Goal: Task Accomplishment & Management: Manage account settings

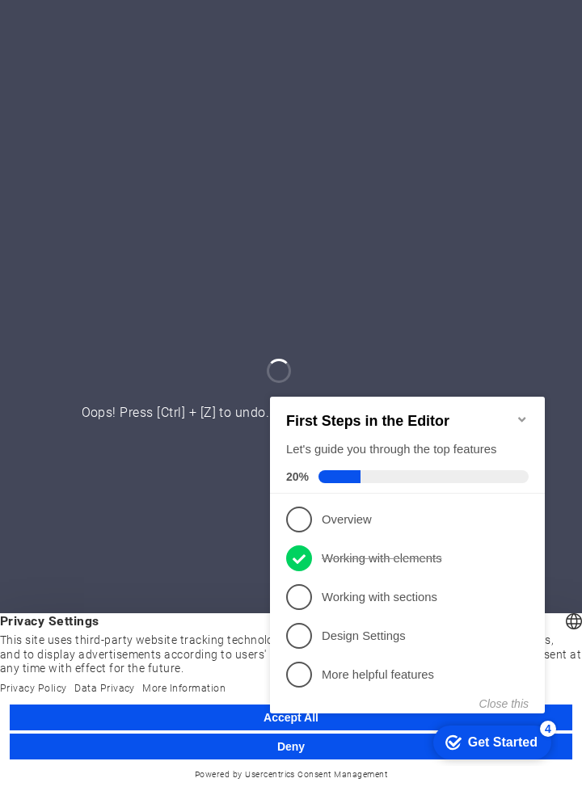
click at [509, 743] on div "Get Started" at bounding box center [503, 742] width 70 height 15
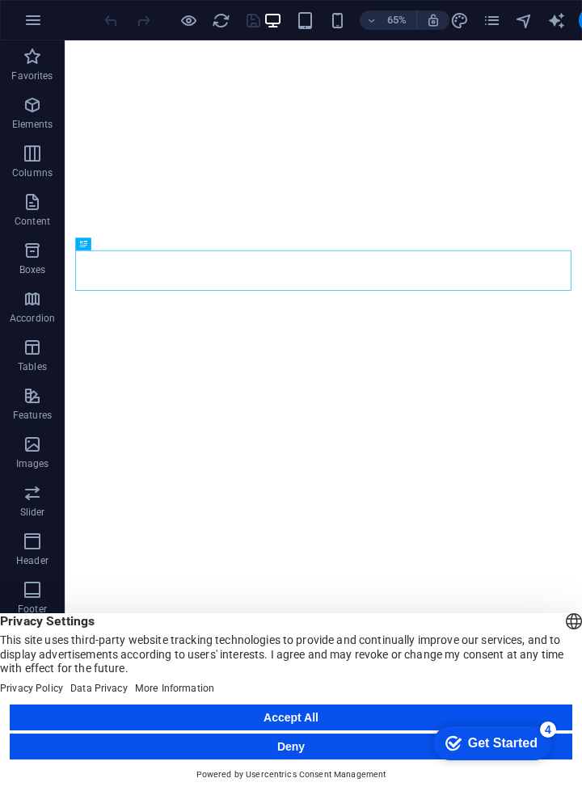
click at [506, 749] on div "Get Started" at bounding box center [503, 743] width 70 height 15
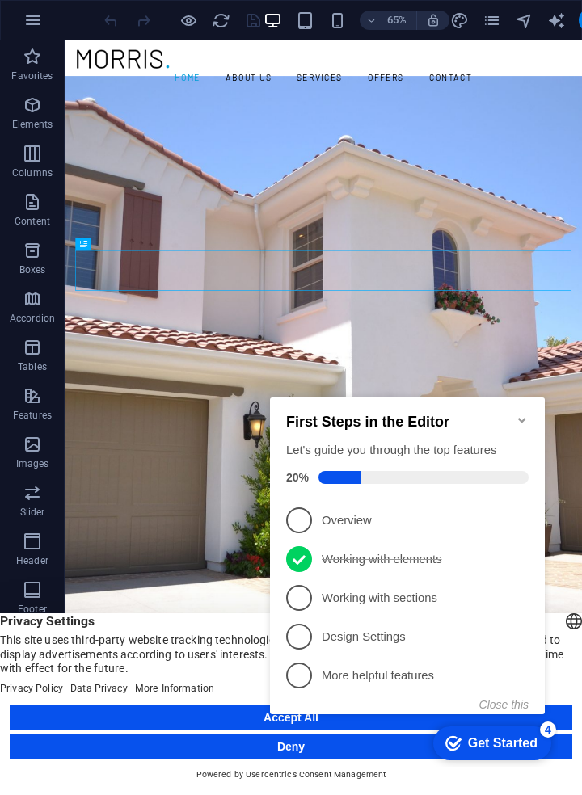
click at [297, 618] on li "4 Design Settings - incomplete" at bounding box center [407, 637] width 275 height 39
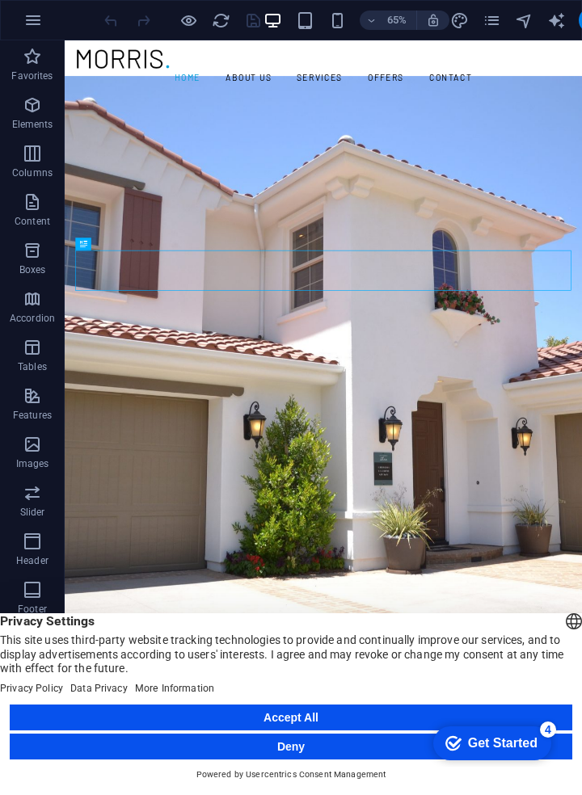
click at [495, 753] on div "checkmark Get Started 4" at bounding box center [492, 744] width 118 height 34
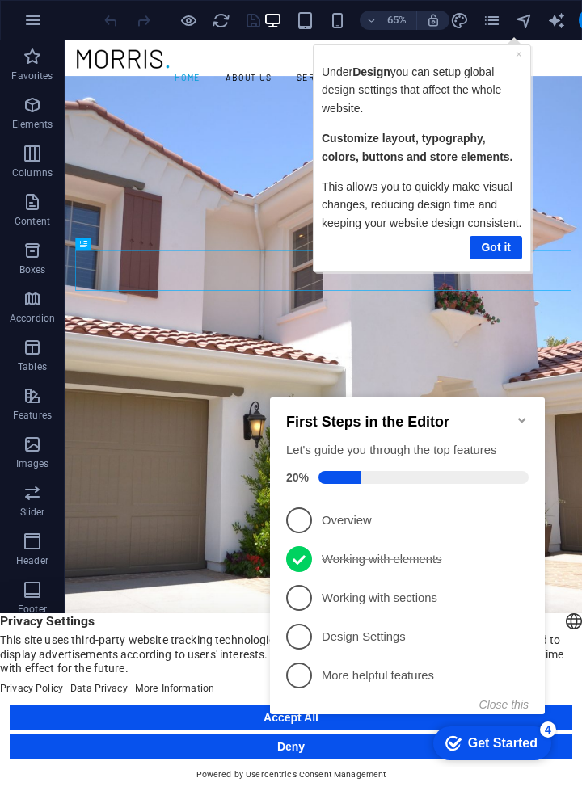
click at [487, 259] on link "Got it" at bounding box center [496, 246] width 53 height 23
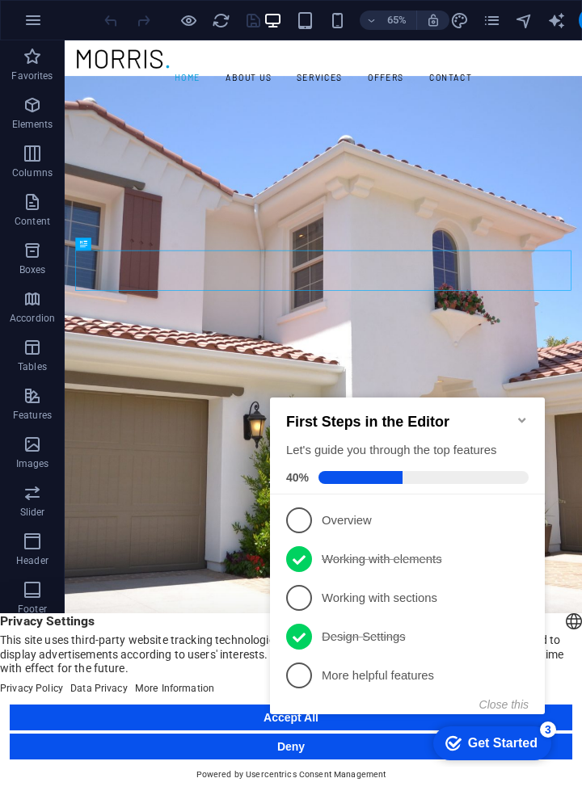
click at [279, 595] on li "3 Working with sections - incomplete" at bounding box center [407, 598] width 275 height 39
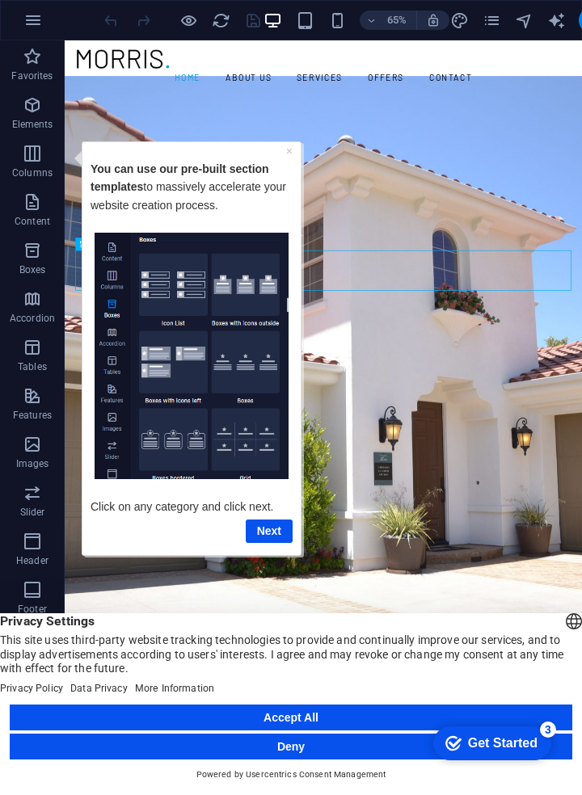
click at [504, 753] on div "checkmark Get Started 3" at bounding box center [492, 744] width 118 height 34
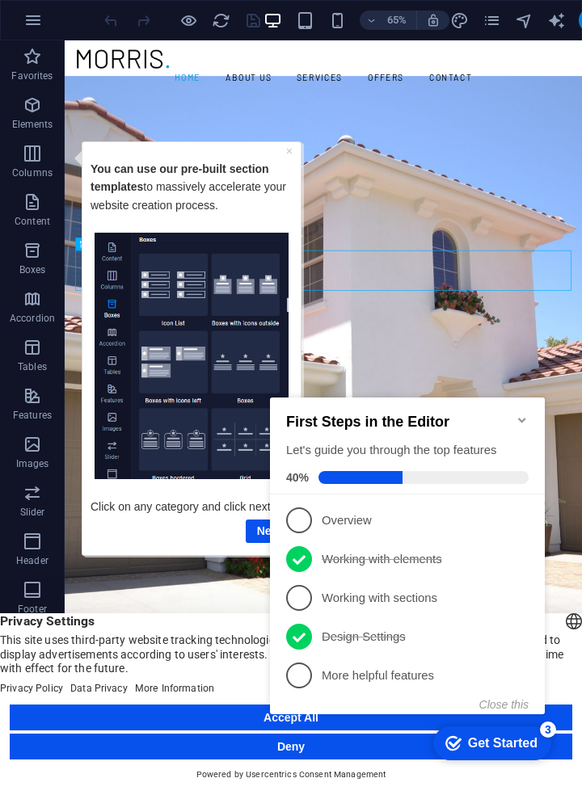
click at [302, 588] on span "3" at bounding box center [299, 598] width 26 height 26
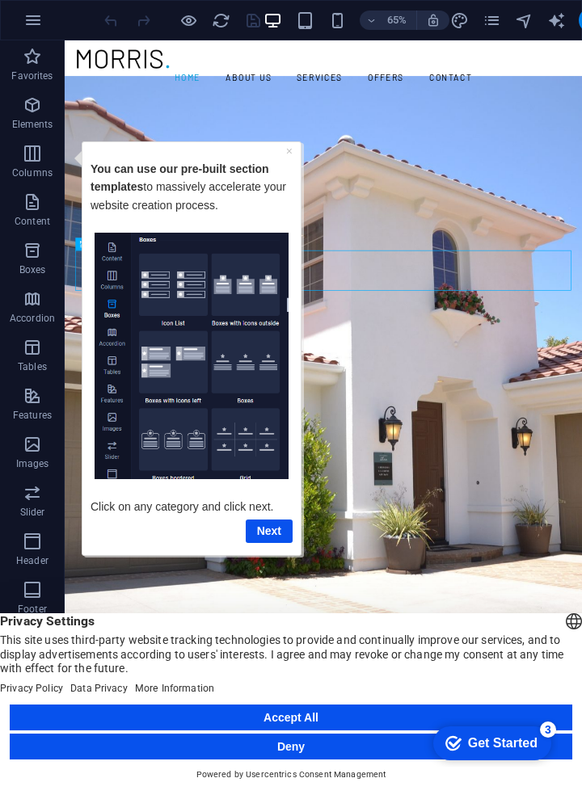
click at [516, 748] on div "Get Started" at bounding box center [503, 743] width 70 height 15
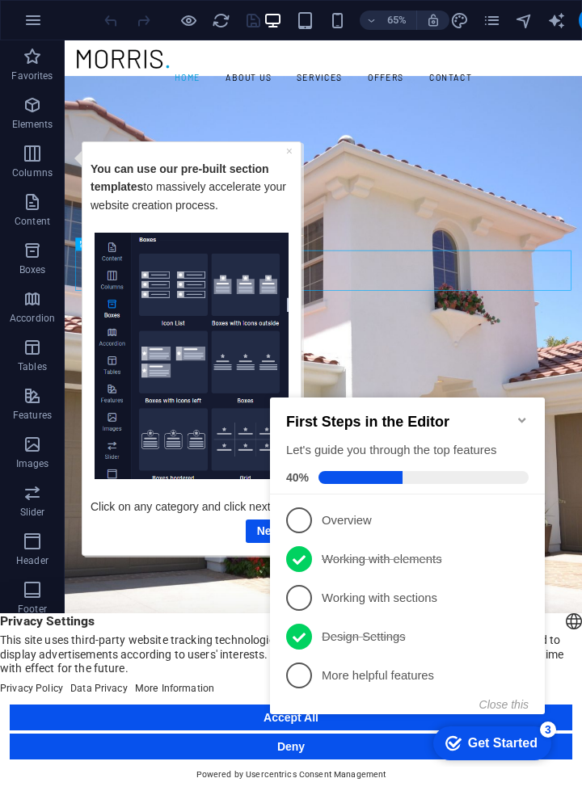
click at [306, 516] on span "1" at bounding box center [299, 521] width 26 height 26
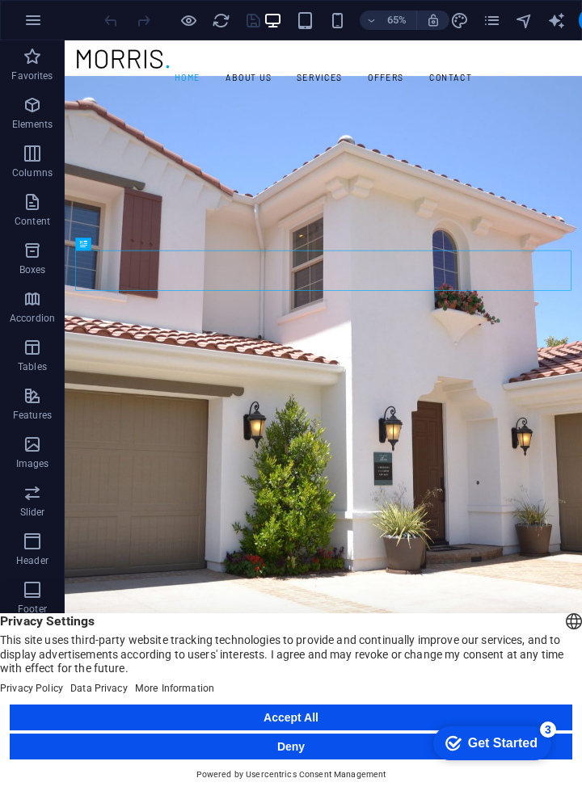
click at [505, 740] on div "Get Started" at bounding box center [503, 743] width 70 height 15
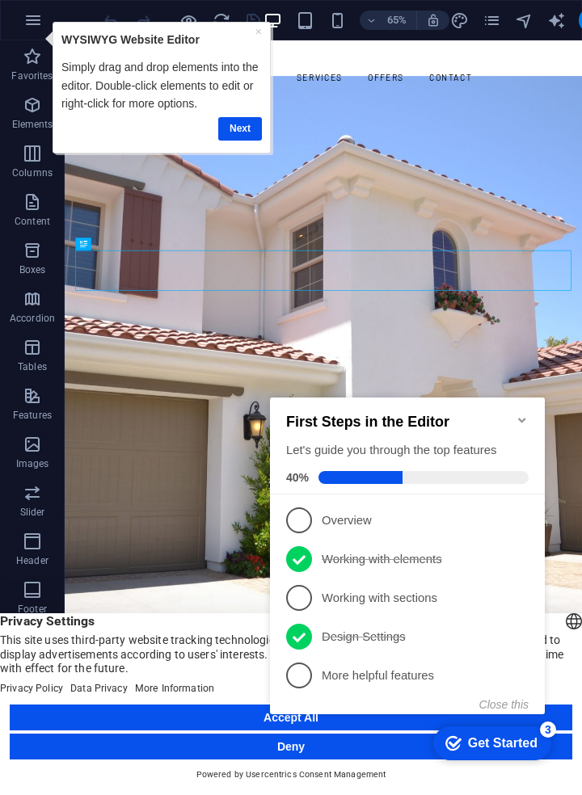
click at [229, 130] on link "Next" at bounding box center [240, 128] width 44 height 23
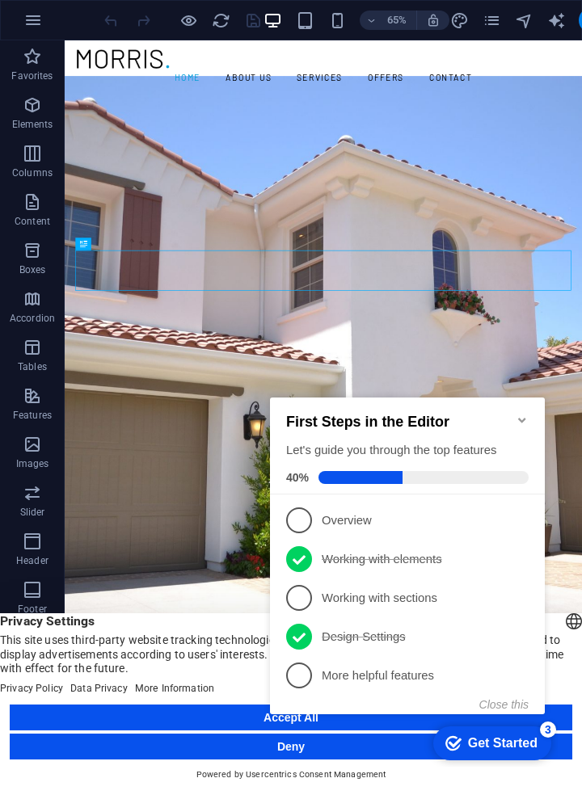
click at [320, 675] on link "5 More helpful features - incomplete" at bounding box center [407, 676] width 243 height 26
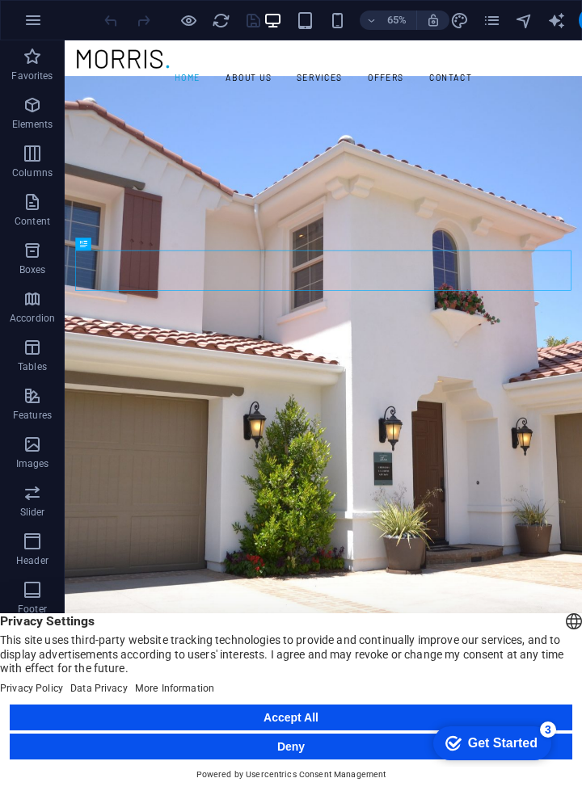
click at [503, 740] on div "Get Started" at bounding box center [503, 743] width 70 height 15
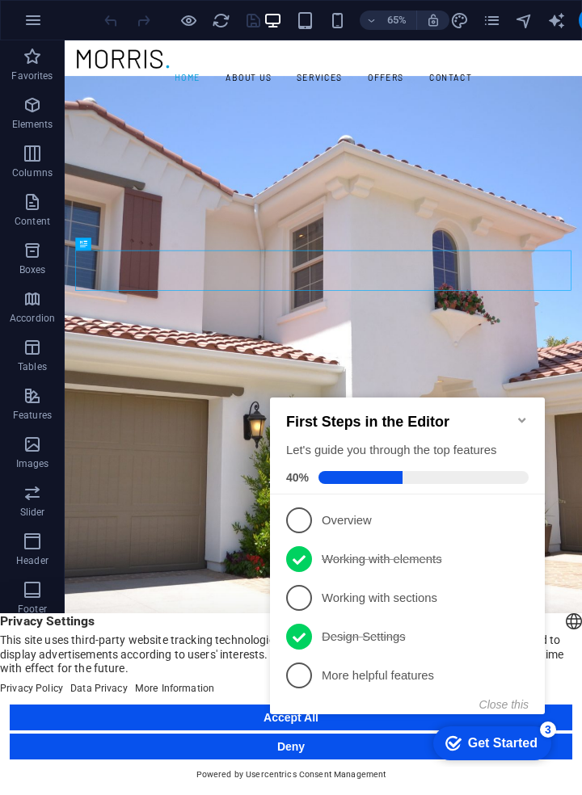
click at [292, 675] on span "5" at bounding box center [299, 676] width 26 height 26
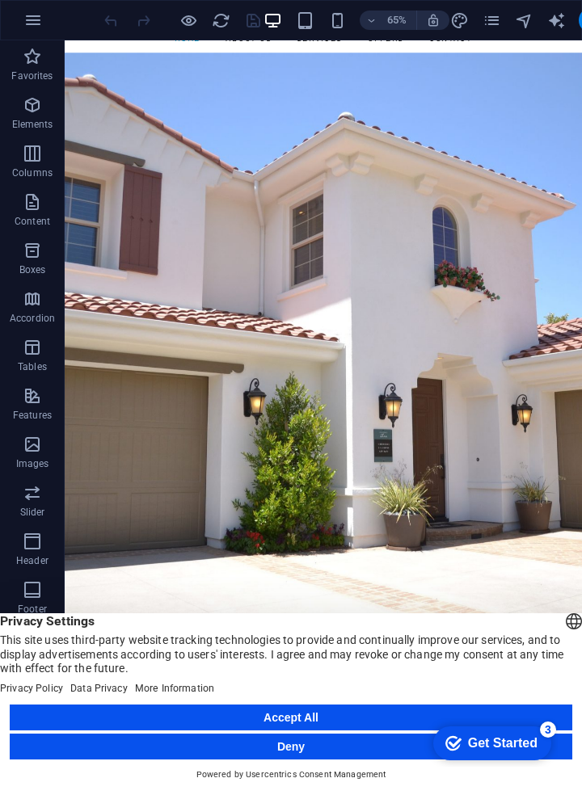
scroll to position [38, 0]
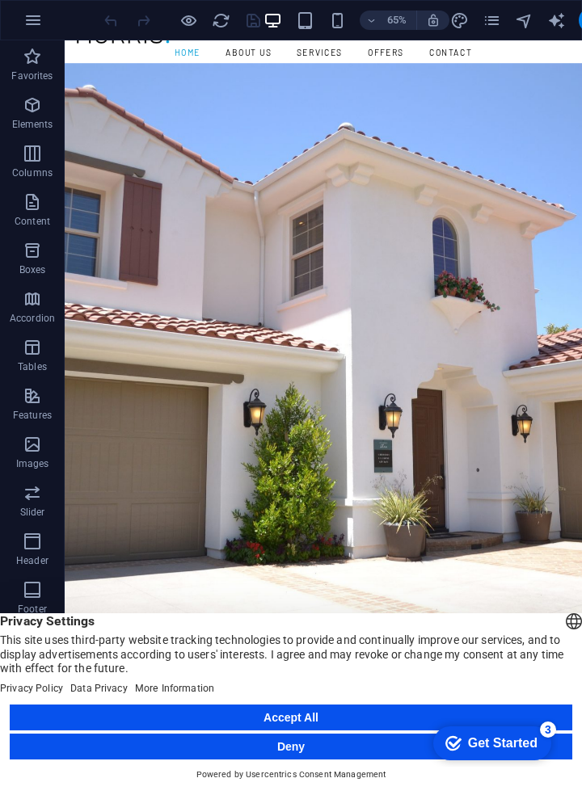
click at [32, 110] on icon "button" at bounding box center [32, 104] width 19 height 19
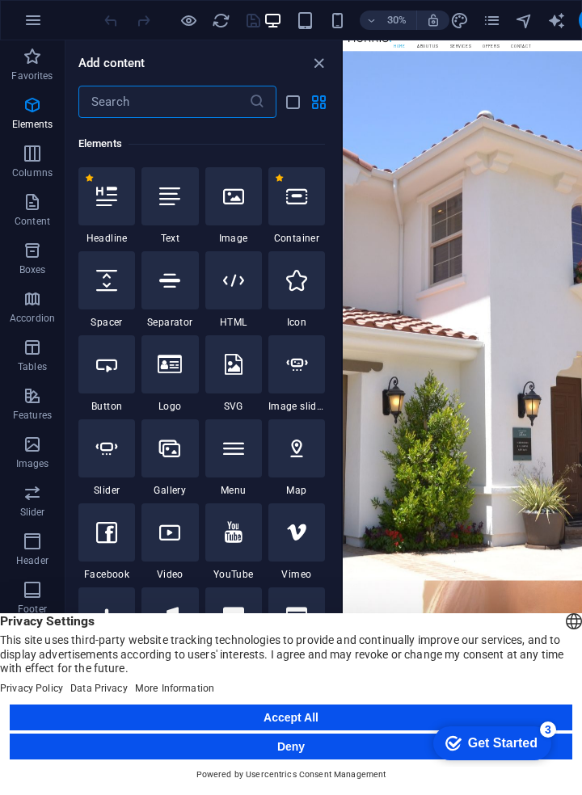
scroll to position [172, 0]
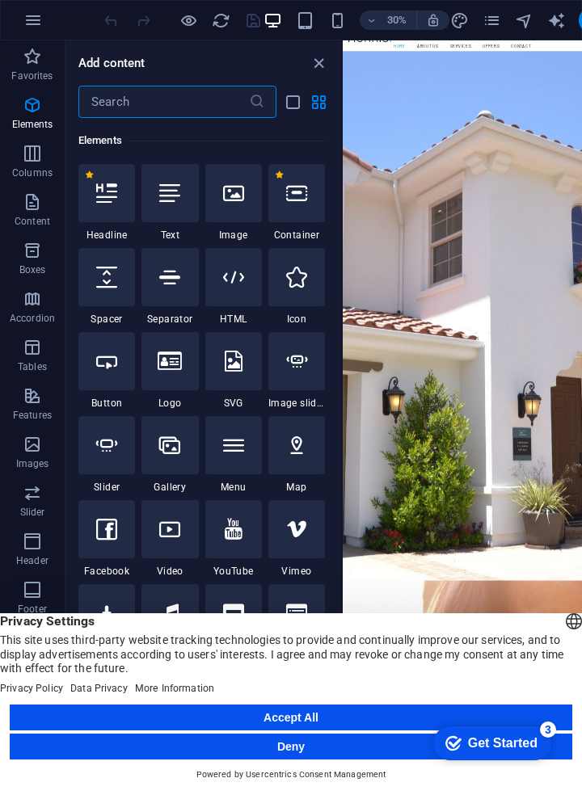
click at [0, 0] on icon "design" at bounding box center [0, 0] width 0 height 0
select select "rem"
select select "300"
select select "px"
select select "400"
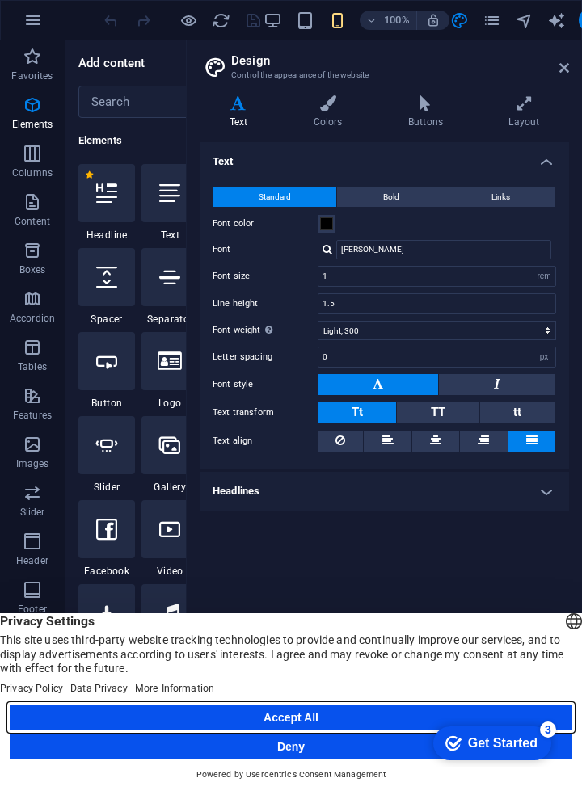
click at [292, 714] on button "Accept All" at bounding box center [291, 718] width 563 height 26
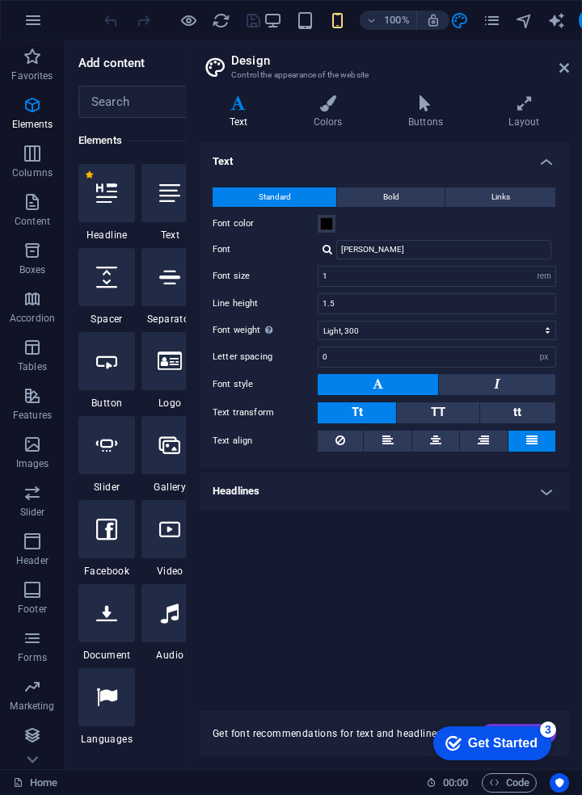
click at [399, 193] on span "Bold" at bounding box center [391, 197] width 16 height 19
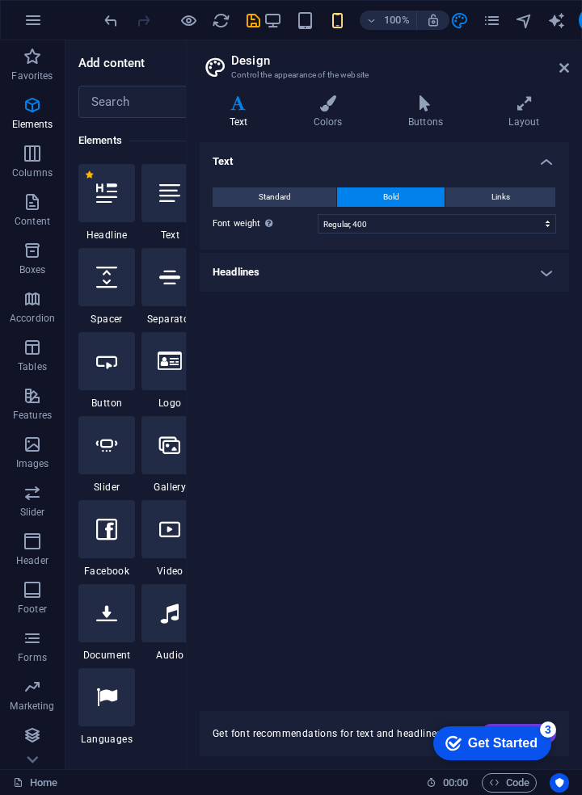
click at [515, 198] on button "Links" at bounding box center [500, 197] width 110 height 19
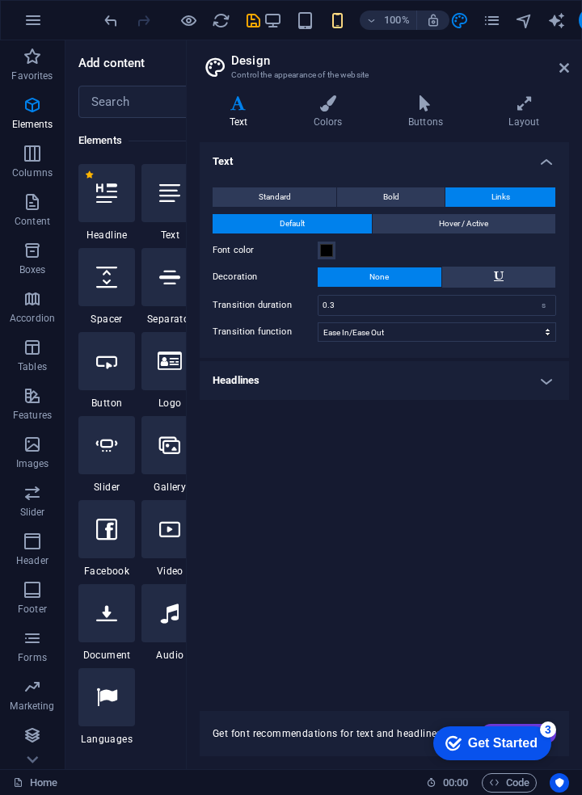
click at [386, 202] on span "Bold" at bounding box center [391, 197] width 16 height 19
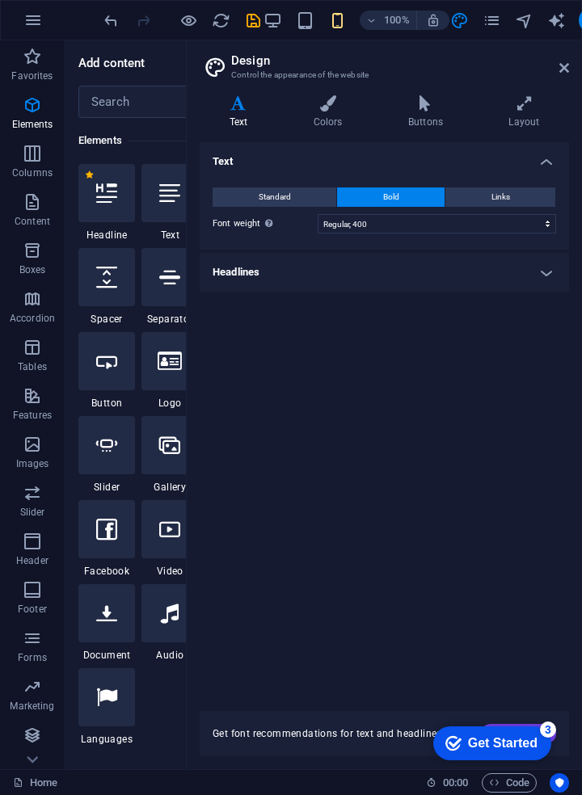
click at [38, 205] on icon "button" at bounding box center [32, 201] width 19 height 19
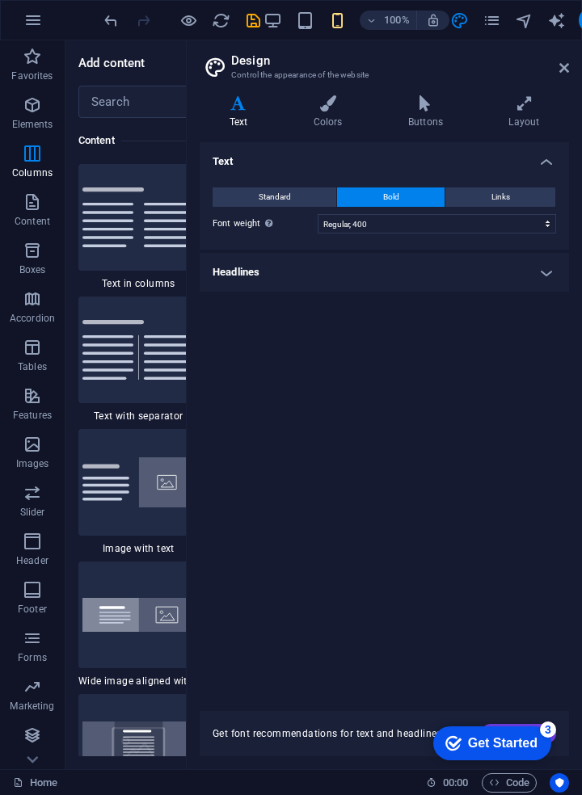
scroll to position [2828, 0]
click at [33, 452] on icon "button" at bounding box center [32, 444] width 19 height 19
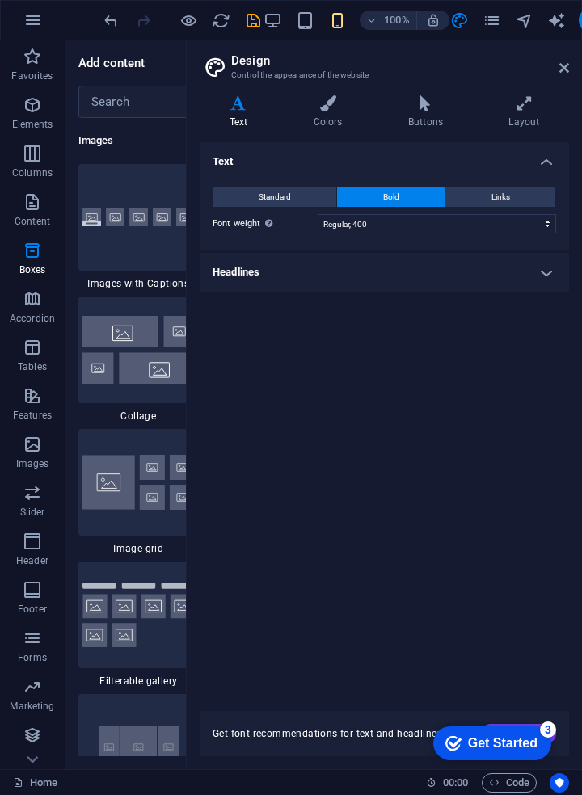
scroll to position [8197, 0]
click at [322, 116] on h4 "Colors" at bounding box center [331, 112] width 95 height 34
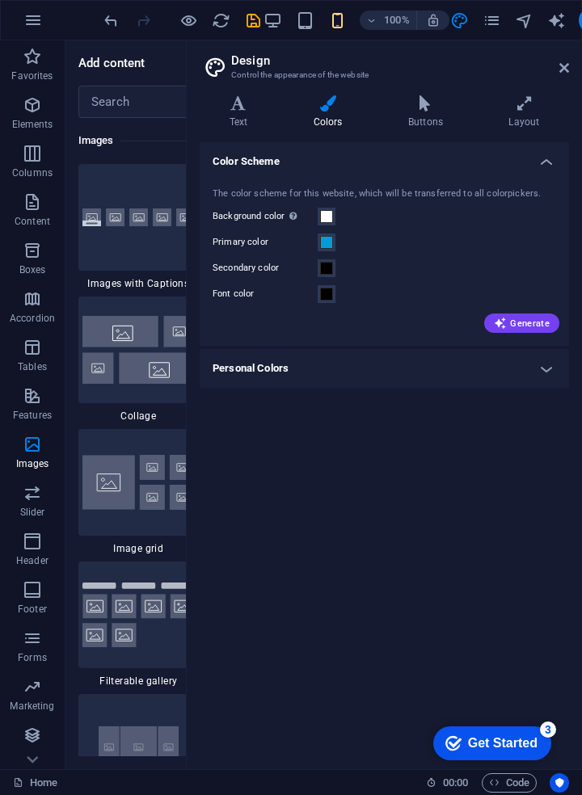
click at [0, 0] on icon "button" at bounding box center [0, 0] width 0 height 0
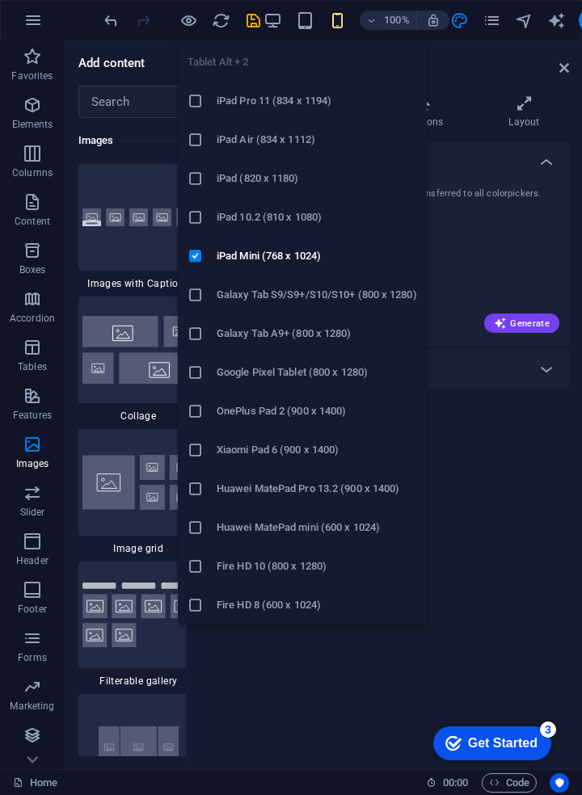
click at [0, 0] on icon "button" at bounding box center [0, 0] width 0 height 0
click at [328, 345] on li "Galaxy Tab A9+ (800 x 1280)" at bounding box center [302, 333] width 249 height 39
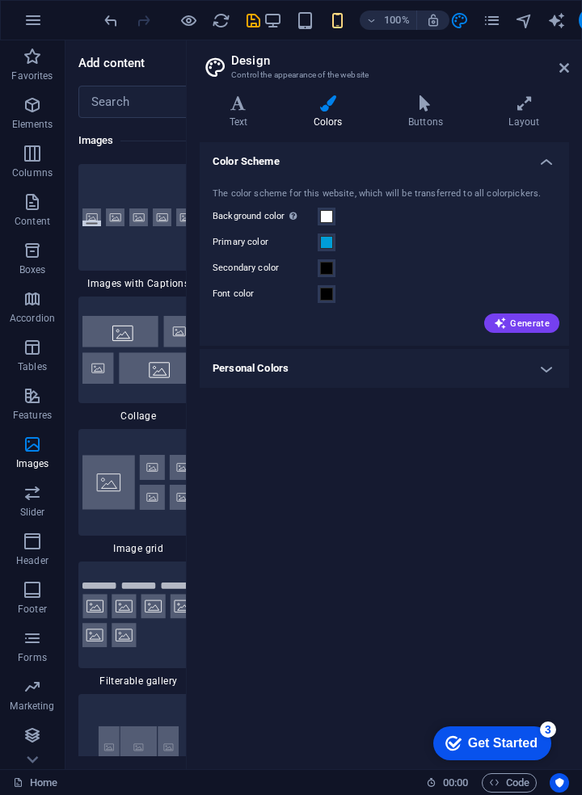
click at [0, 0] on icon "button" at bounding box center [0, 0] width 0 height 0
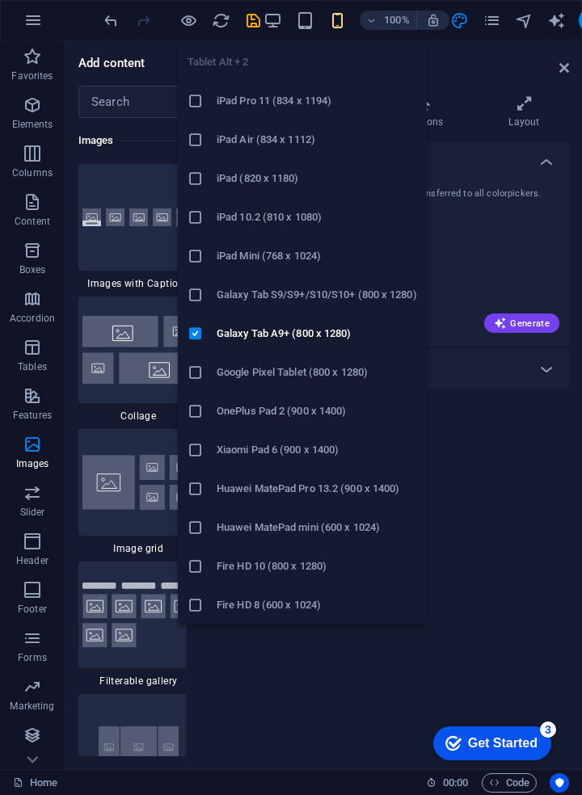
click at [264, 298] on h6 "Galaxy Tab S9/S9+/S10/S10+ (800 x 1280)" at bounding box center [317, 294] width 200 height 19
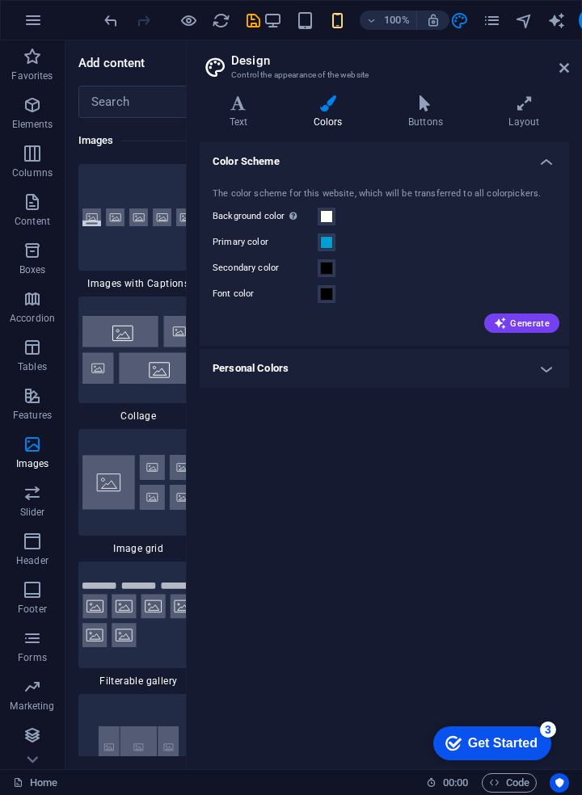
click at [453, 542] on div "Color Scheme The color scheme for this website, which will be transferred to al…" at bounding box center [384, 449] width 369 height 614
click at [31, 310] on span "Accordion" at bounding box center [32, 308] width 65 height 39
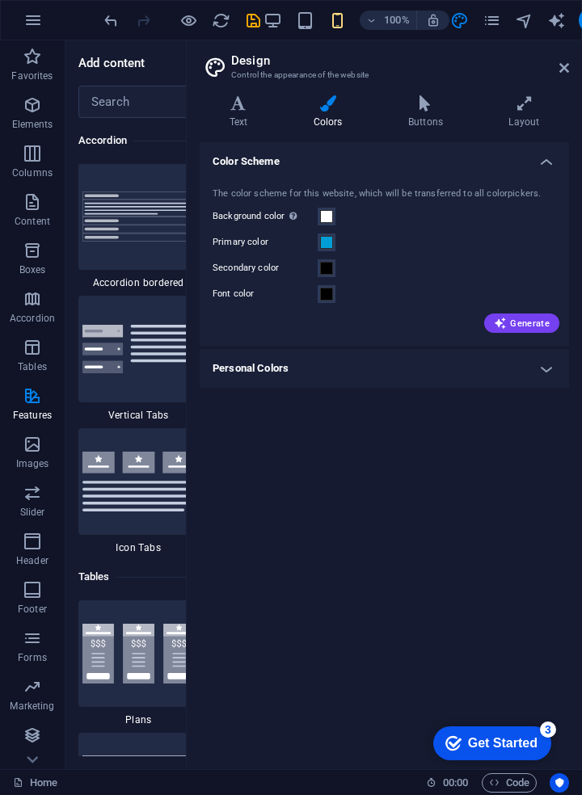
scroll to position [5161, 0]
click at [36, 401] on icon "button" at bounding box center [32, 395] width 19 height 19
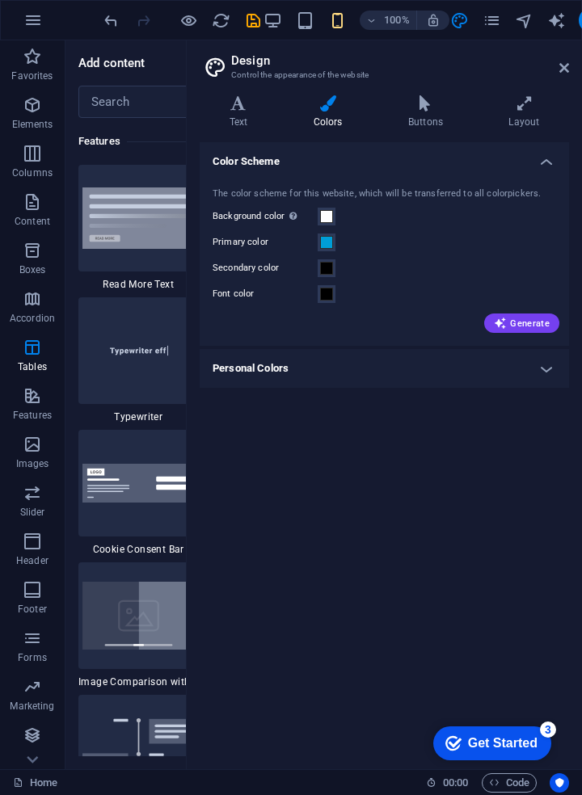
scroll to position [6301, 0]
click at [29, 448] on icon "button" at bounding box center [32, 444] width 19 height 19
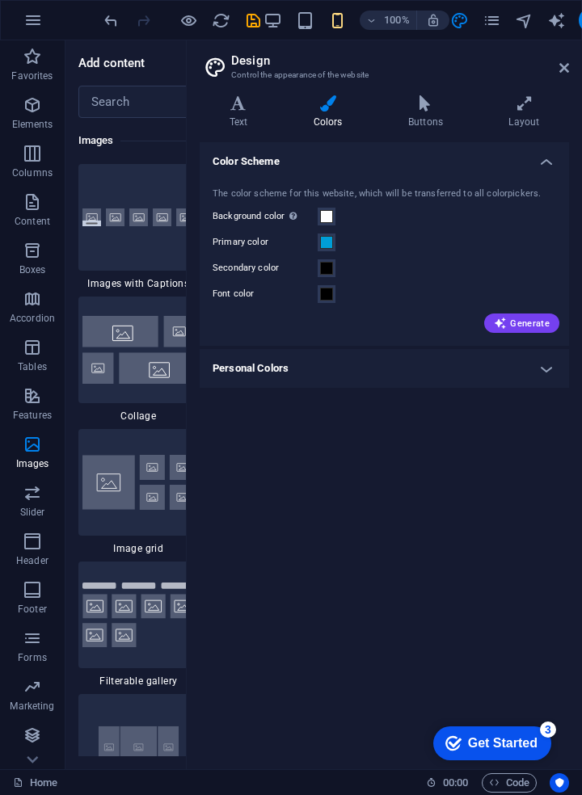
scroll to position [2, 0]
click at [118, 620] on img at bounding box center [138, 615] width 112 height 65
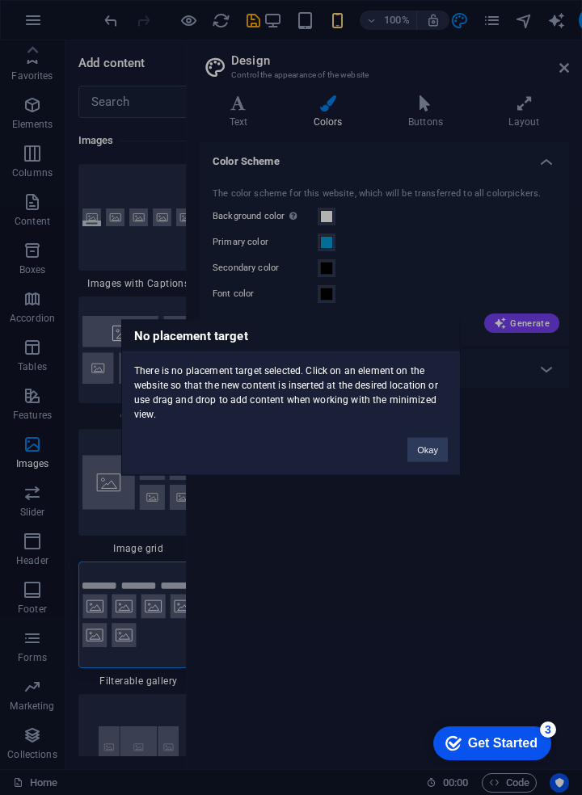
click at [93, 614] on div "No placement target There is no placement target selected. Click on an element …" at bounding box center [291, 397] width 582 height 795
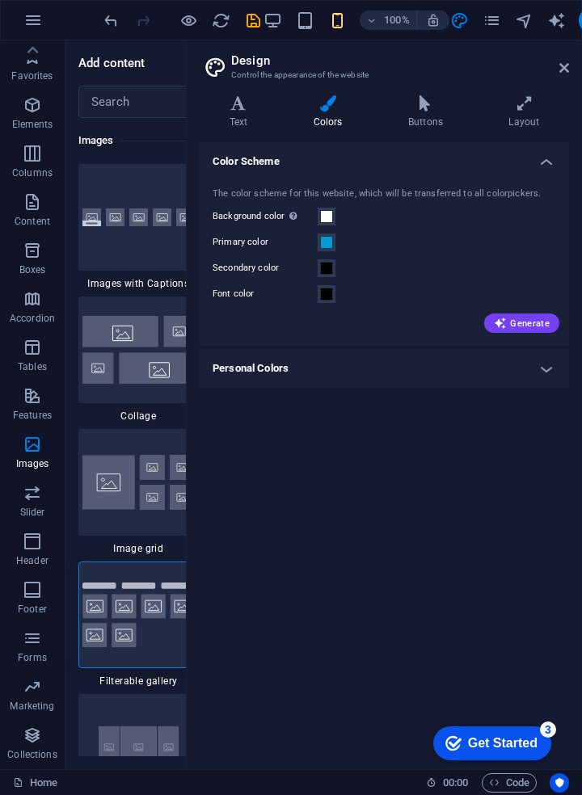
click at [122, 635] on div at bounding box center [138, 615] width 120 height 107
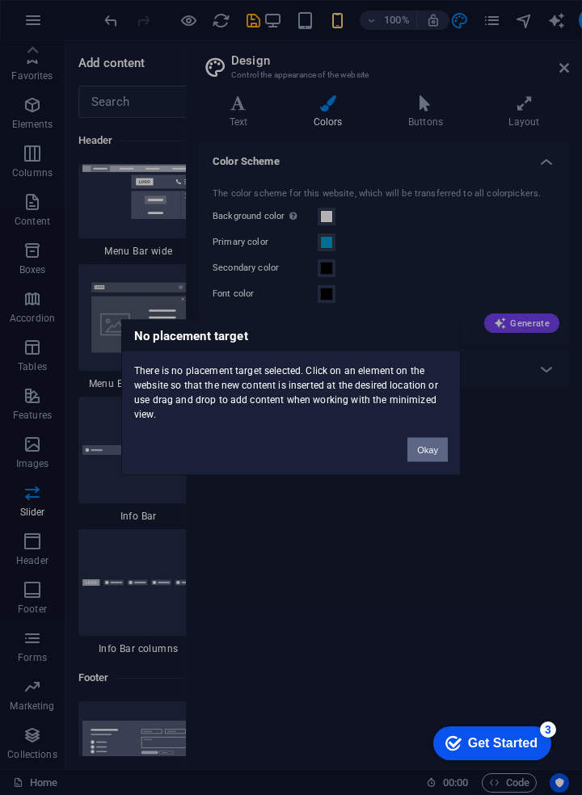
scroll to position [10217, 0]
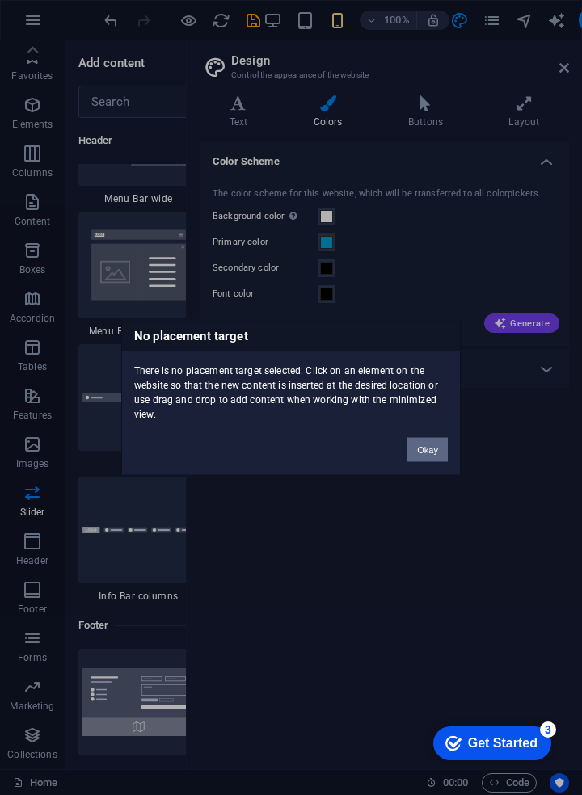
click at [417, 450] on button "Okay" at bounding box center [427, 450] width 40 height 24
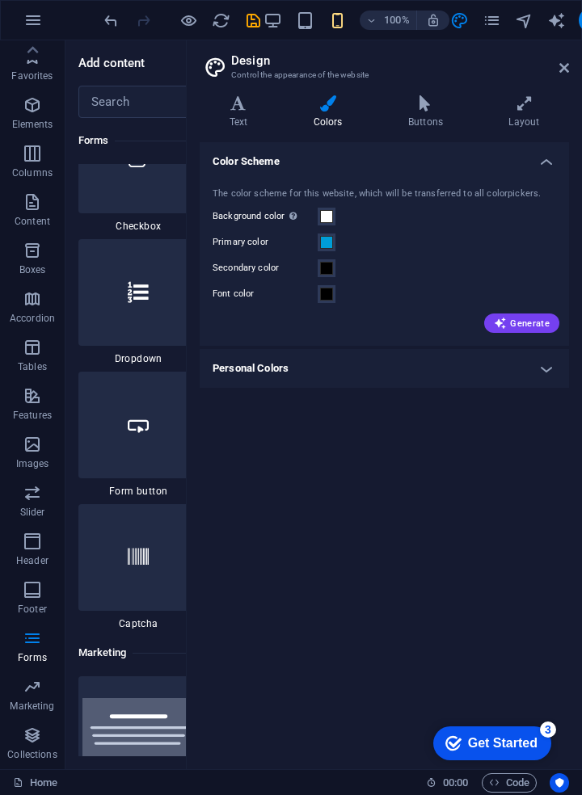
scroll to position [12662, 0]
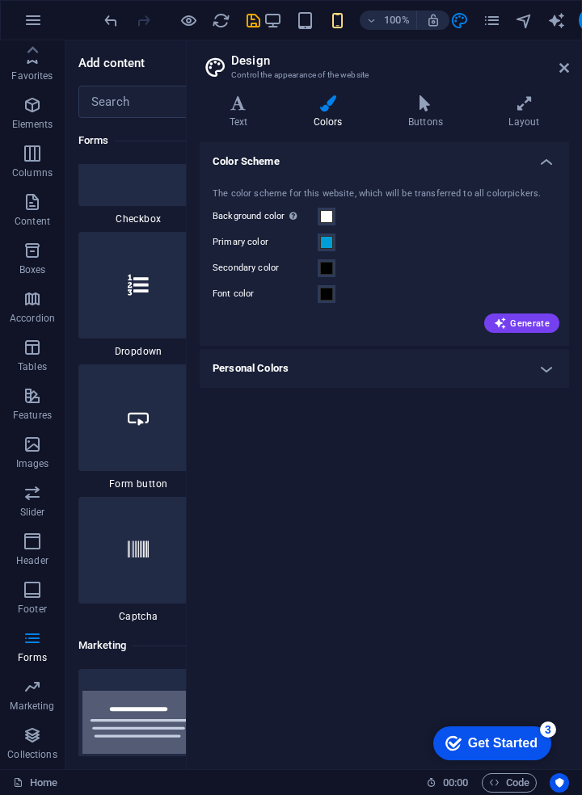
click at [32, 736] on icon "button" at bounding box center [32, 735] width 19 height 19
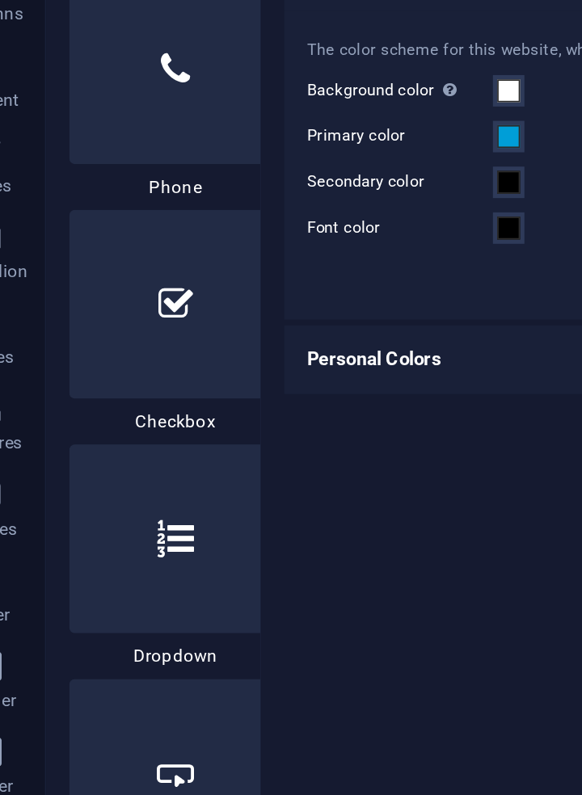
scroll to position [12306, 0]
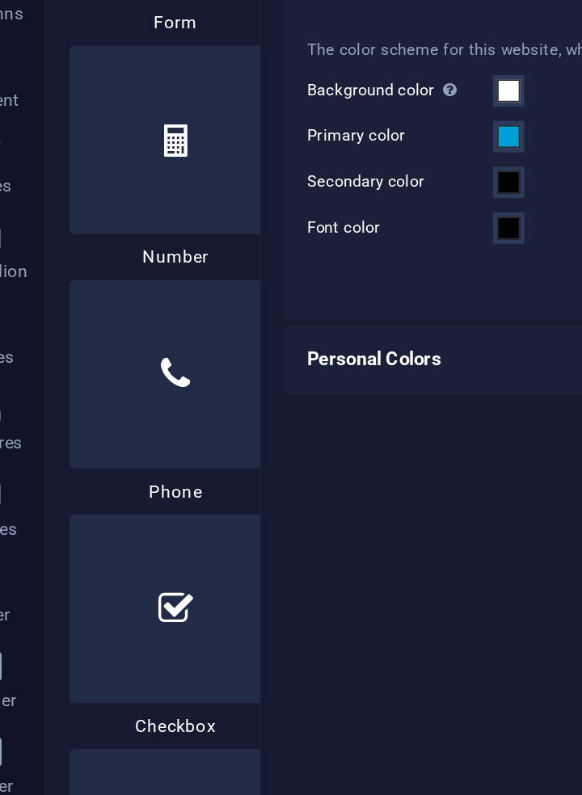
click at [87, 417] on div at bounding box center [138, 376] width 120 height 107
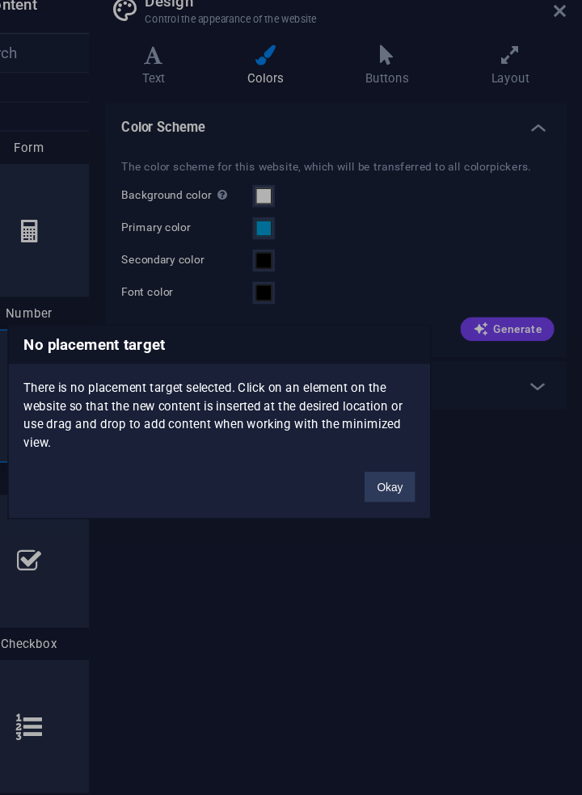
scroll to position [0, 0]
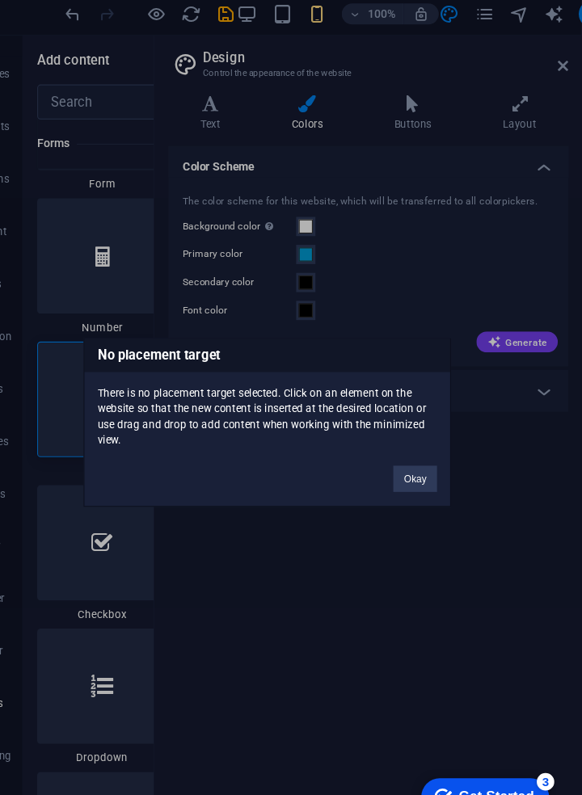
click at [261, 545] on div "No placement target There is no placement target selected. Click on an element …" at bounding box center [291, 397] width 582 height 795
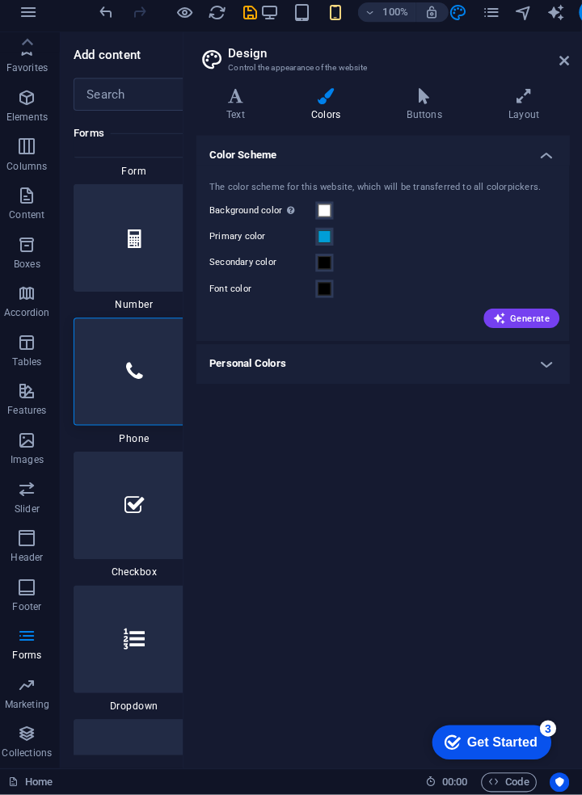
click at [501, 757] on div "checkmark Get Started 3" at bounding box center [491, 742] width 118 height 34
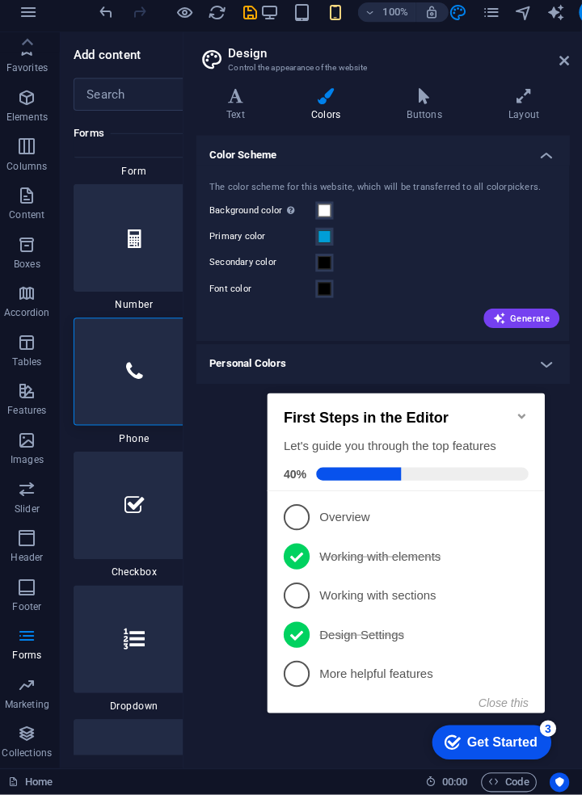
click at [293, 566] on li "2 Working with elements - completed" at bounding box center [404, 554] width 275 height 39
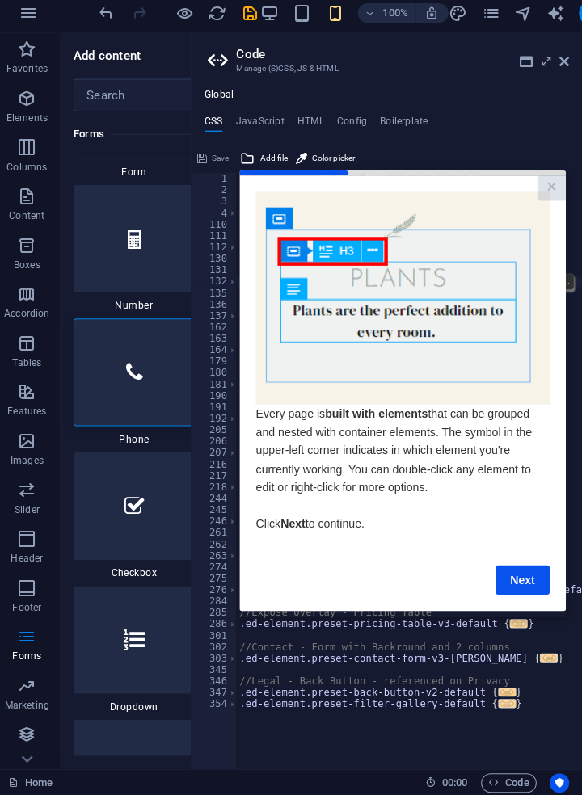
click at [527, 587] on link "Next" at bounding box center [519, 576] width 53 height 29
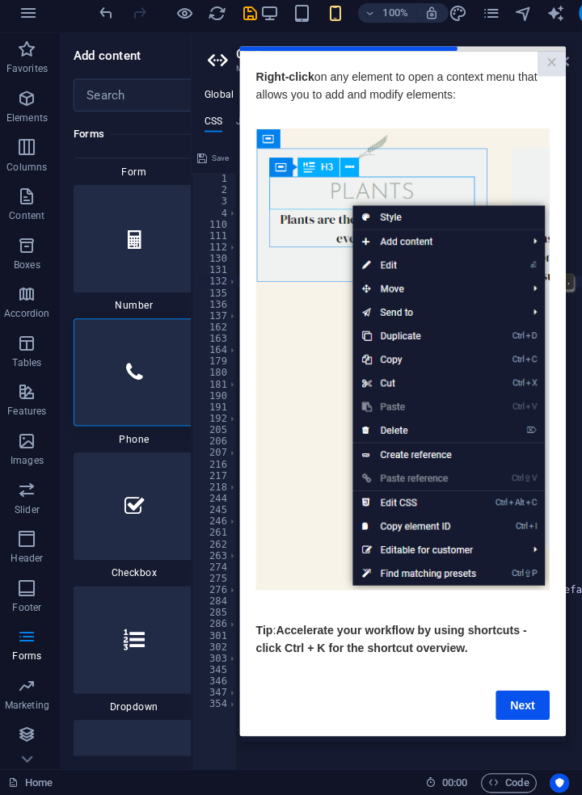
click at [538, 711] on link "Next" at bounding box center [519, 699] width 53 height 29
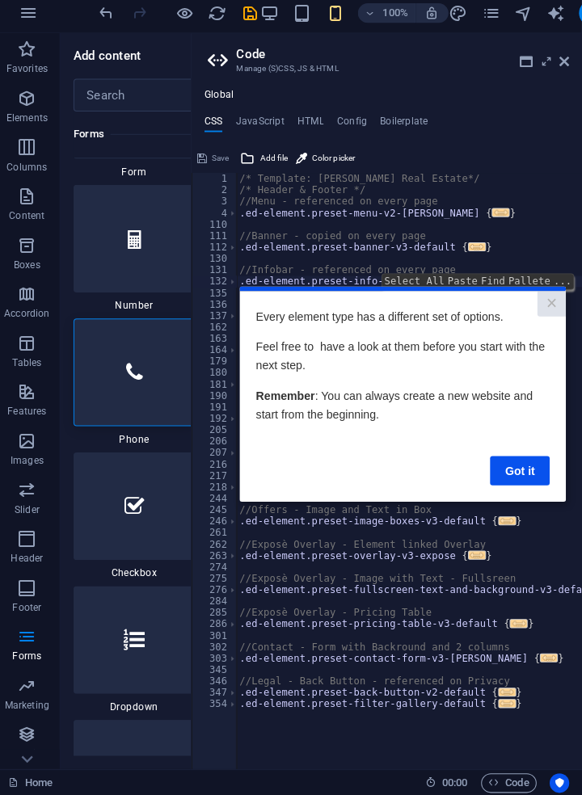
click at [520, 476] on link "Got it" at bounding box center [516, 468] width 59 height 29
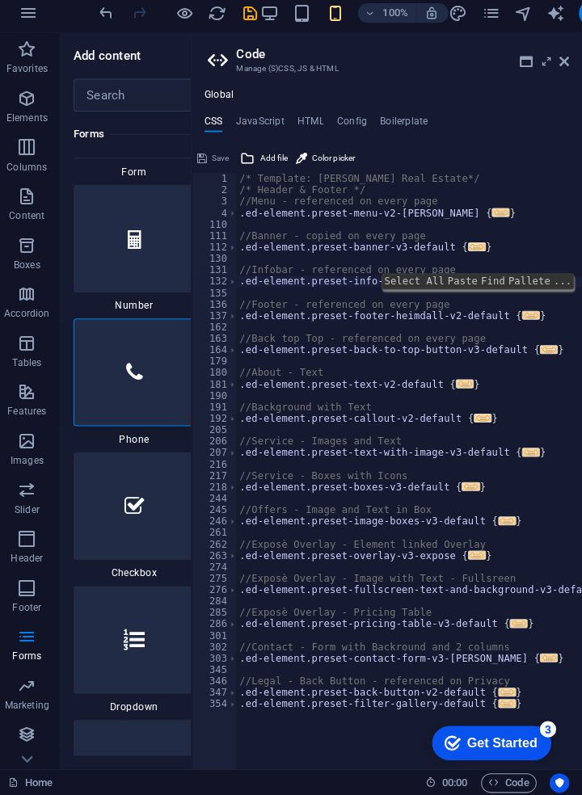
click at [268, 165] on span "Add file" at bounding box center [276, 163] width 27 height 19
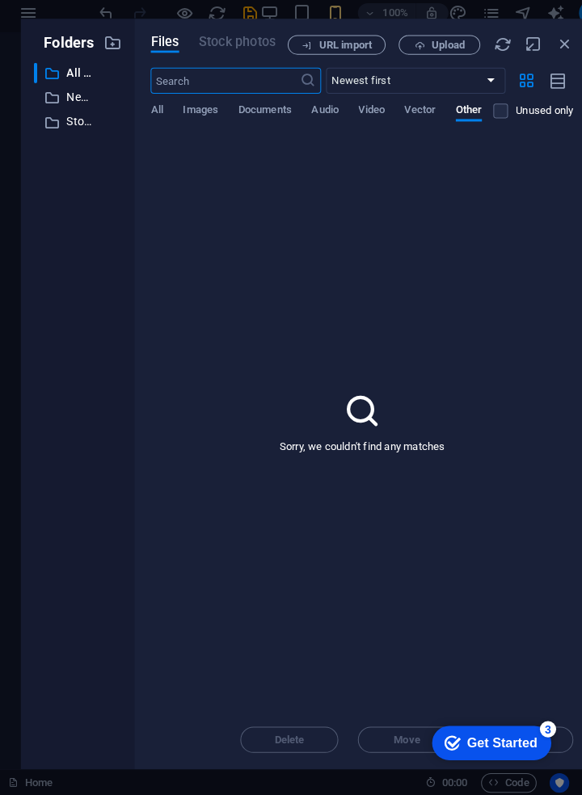
click at [84, 306] on div "​ All files All files ​ New folder New folder ​ Stock photos & videos Stock pho…" at bounding box center [82, 413] width 86 height 687
click at [78, 70] on p "All files" at bounding box center [83, 79] width 25 height 19
click at [492, 744] on div "Get Started" at bounding box center [501, 743] width 70 height 15
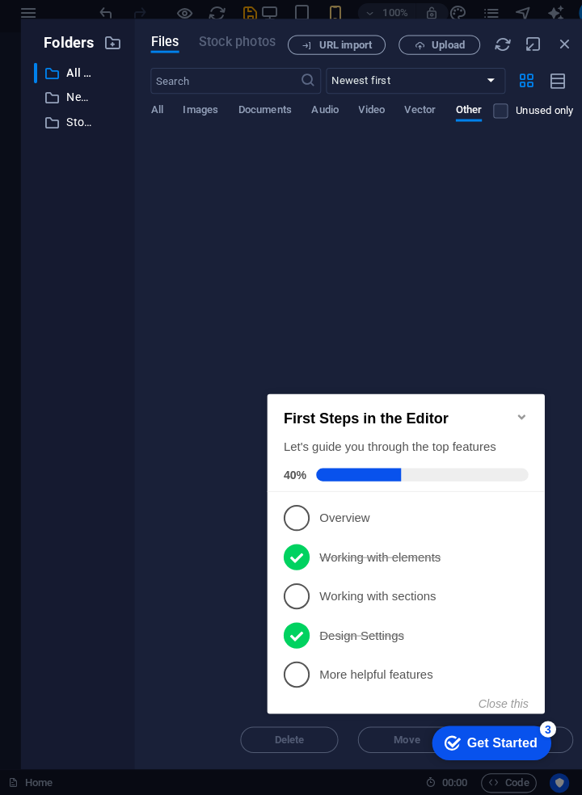
click at [357, 559] on p "Working with elements - completed" at bounding box center [415, 555] width 194 height 17
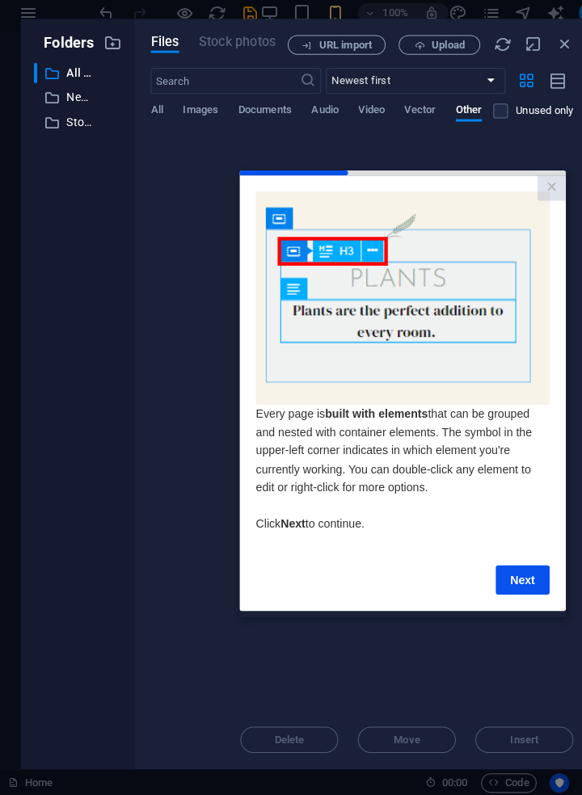
click at [518, 586] on link "Next" at bounding box center [519, 576] width 53 height 29
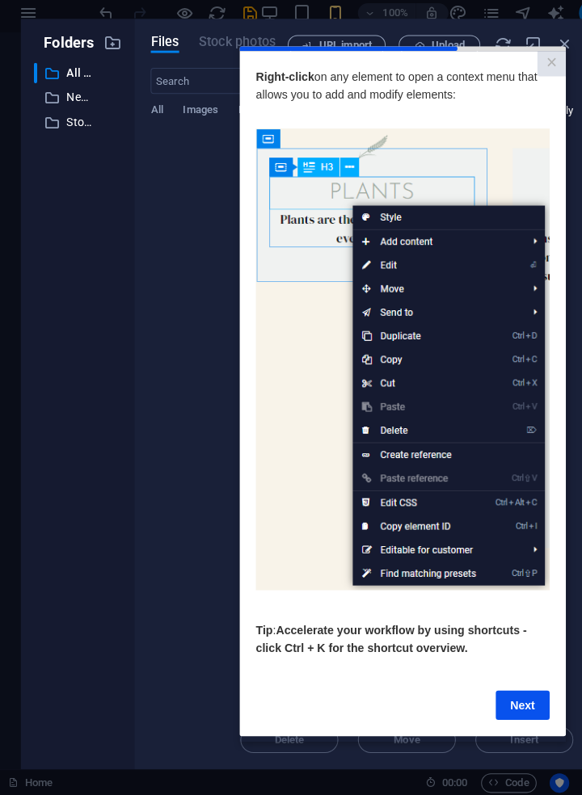
click at [137, 652] on div "Folders ​ All files All files ​ New folder New folder ​ Stock photos & videos S…" at bounding box center [82, 398] width 112 height 744
click at [258, 708] on div "Next" at bounding box center [400, 699] width 291 height 29
click at [100, 509] on div "​ All files All files ​ New folder New folder ​ Stock photos & videos Stock pho…" at bounding box center [82, 413] width 86 height 687
click at [510, 714] on link "Next" at bounding box center [519, 699] width 53 height 29
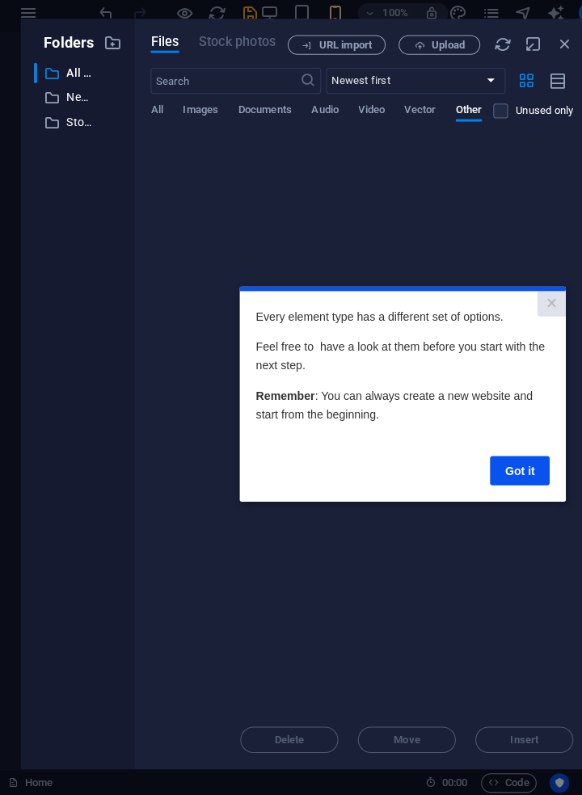
click at [507, 476] on link "Got it" at bounding box center [516, 468] width 59 height 29
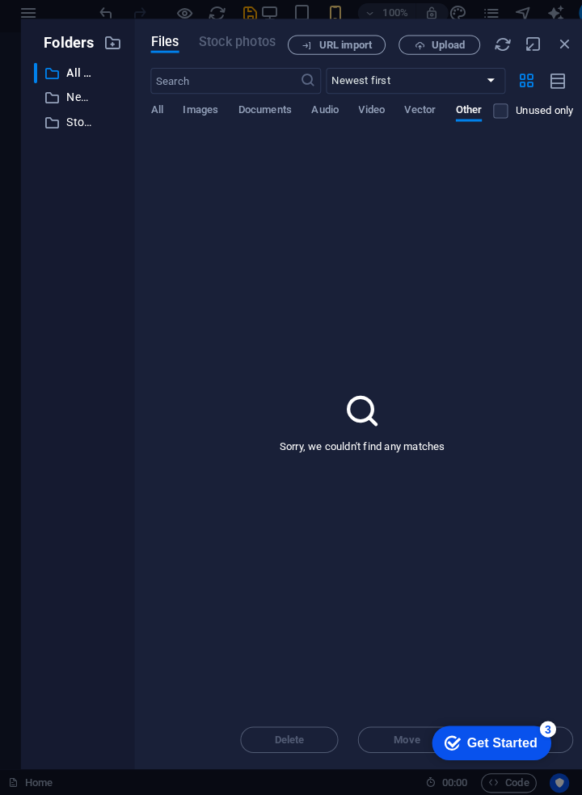
click at [500, 82] on select "Newest first Oldest first Name (A-Z) Name (Z-A) Size (0-9) Size (9-0) Resolutio…" at bounding box center [417, 87] width 178 height 26
click at [490, 94] on select "Newest first Oldest first Name (A-Z) Name (Z-A) Size (0-9) Size (9-0) Resolutio…" at bounding box center [417, 87] width 178 height 26
click at [265, 89] on input "text" at bounding box center [227, 87] width 147 height 26
click at [518, 240] on div "Sorry, we couldn't find any matches" at bounding box center [363, 426] width 419 height 571
click at [559, 93] on icon "button" at bounding box center [558, 87] width 18 height 19
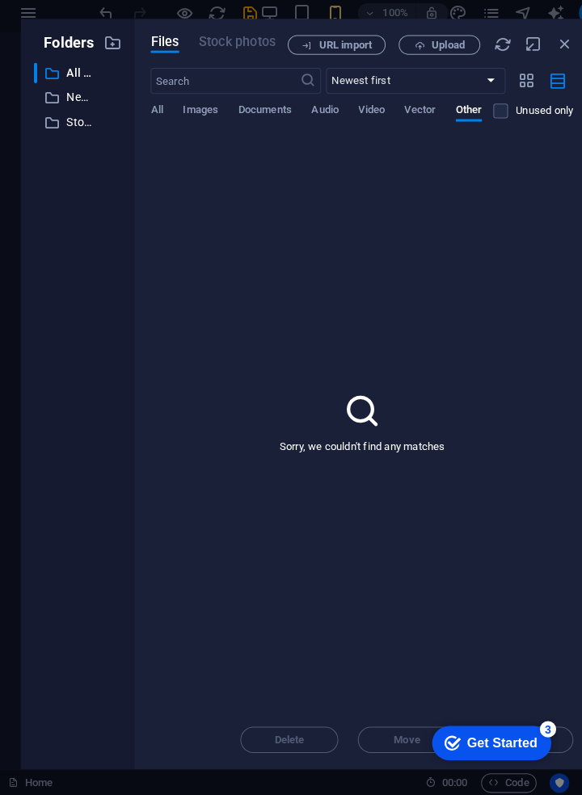
click at [523, 93] on icon "button" at bounding box center [526, 87] width 19 height 18
click at [533, 51] on icon "button" at bounding box center [534, 51] width 18 height 18
select select "unknown"
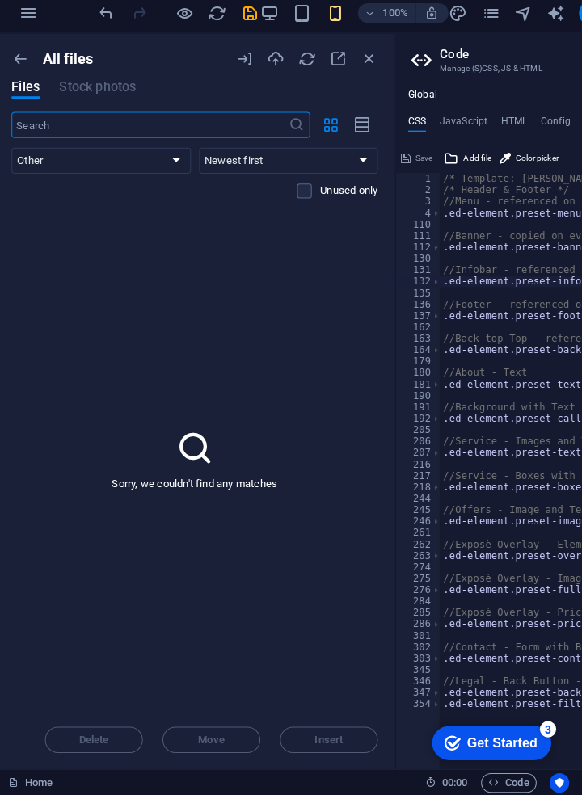
click at [78, 356] on div "Sorry, we couldn't find any matches" at bounding box center [198, 462] width 363 height 498
click at [88, 430] on div "Sorry, we couldn't find any matches" at bounding box center [198, 462] width 363 height 498
click at [343, 57] on icon "button" at bounding box center [340, 66] width 18 height 18
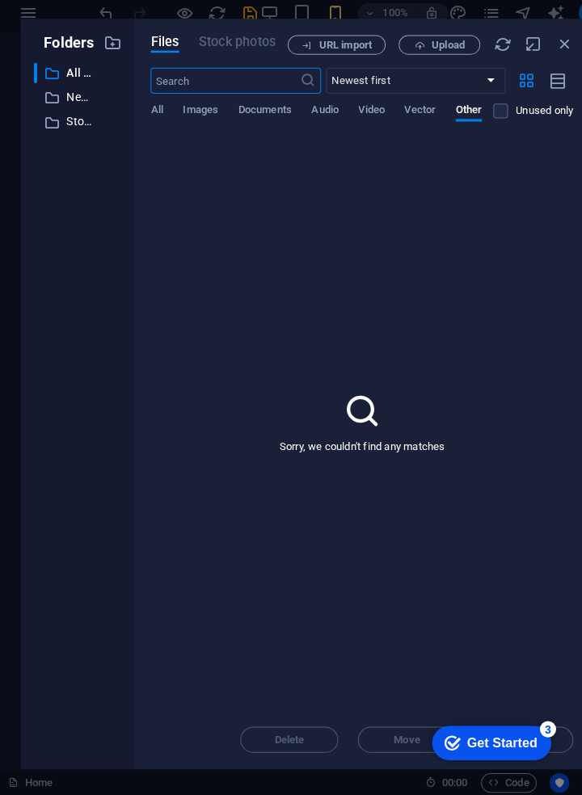
click at [62, 98] on icon at bounding box center [57, 104] width 16 height 16
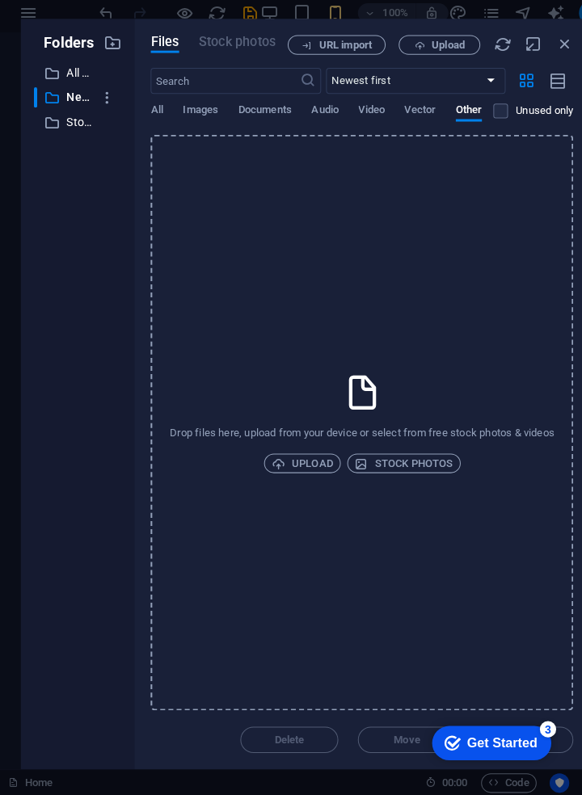
click at [65, 125] on div "​ Stock photos & videos Stock photos & videos" at bounding box center [67, 128] width 57 height 20
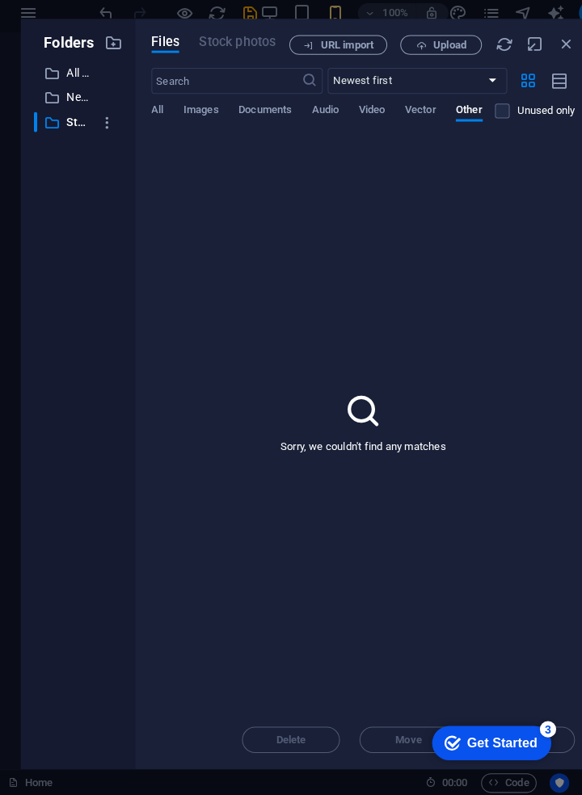
click at [71, 113] on div "​ New folder New folder" at bounding box center [67, 104] width 57 height 20
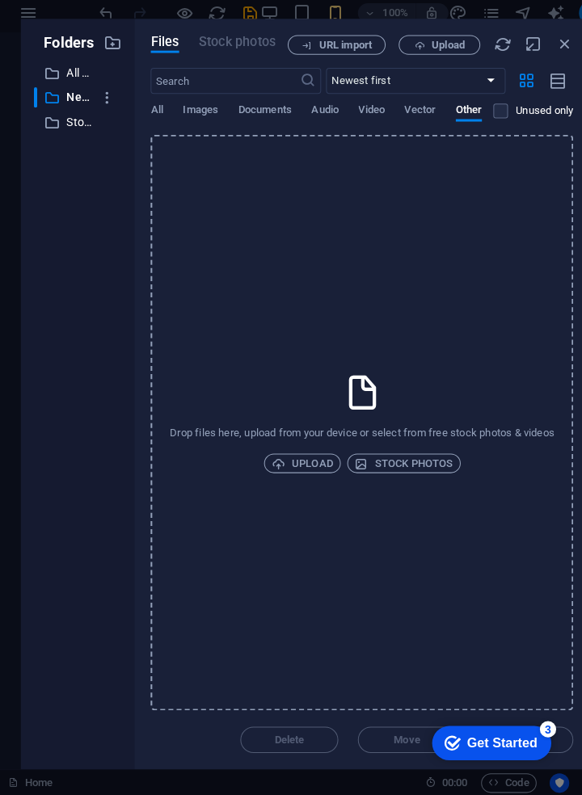
click at [304, 458] on span "Upload" at bounding box center [304, 466] width 61 height 19
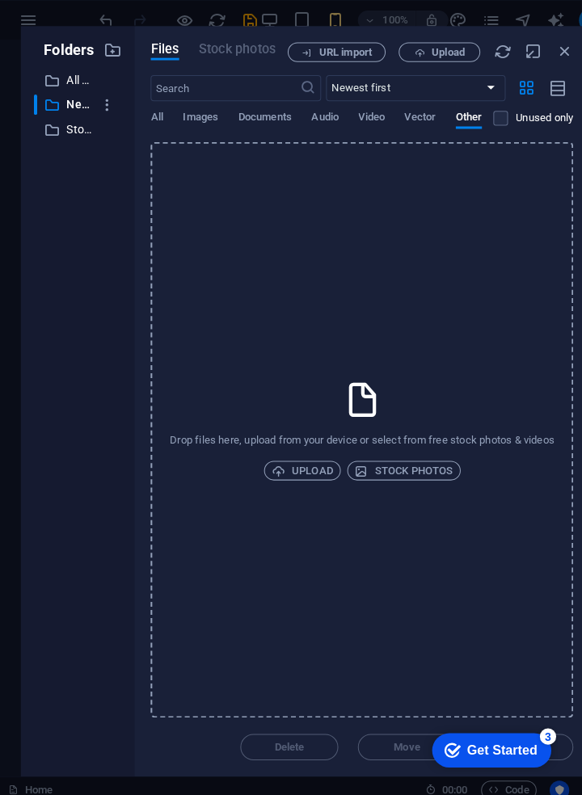
click at [534, 59] on icon "button" at bounding box center [534, 51] width 18 height 18
select select "unknown"
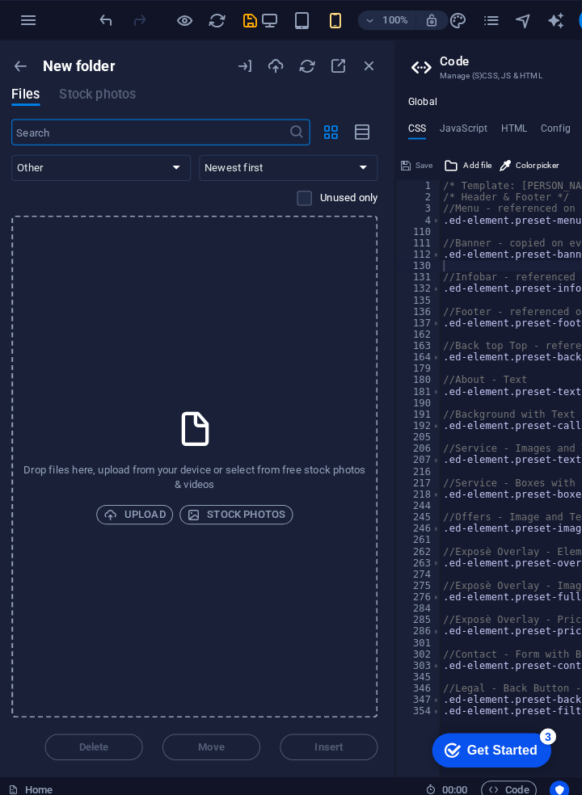
click at [32, 23] on icon "button" at bounding box center [32, 20] width 19 height 19
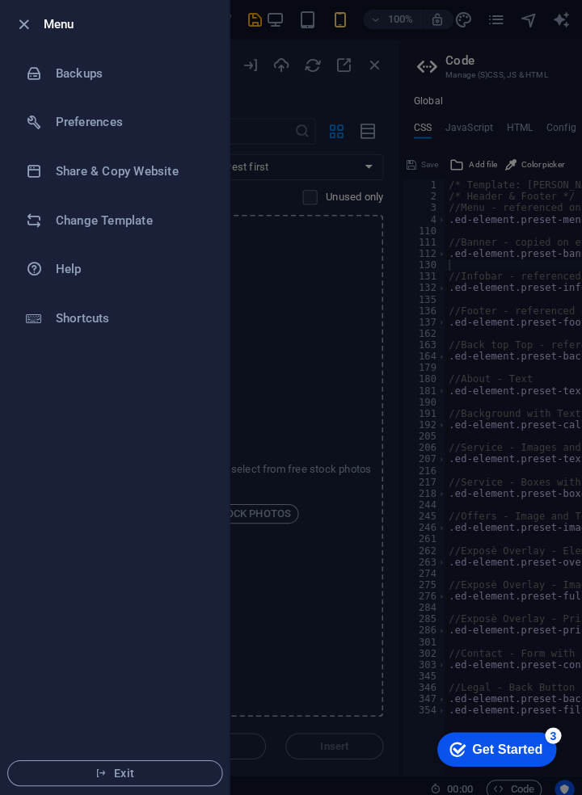
click at [81, 218] on h6 "Change Template" at bounding box center [130, 218] width 150 height 19
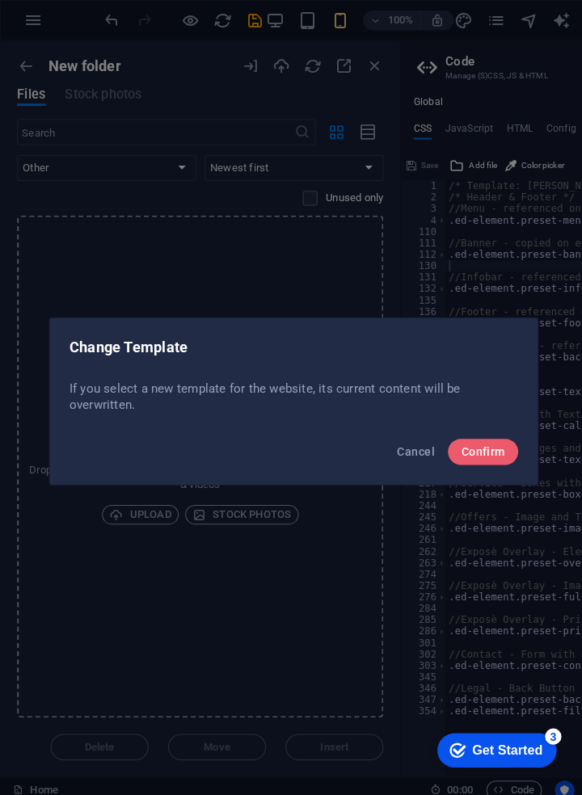
click at [469, 435] on button "Confirm" at bounding box center [479, 448] width 70 height 26
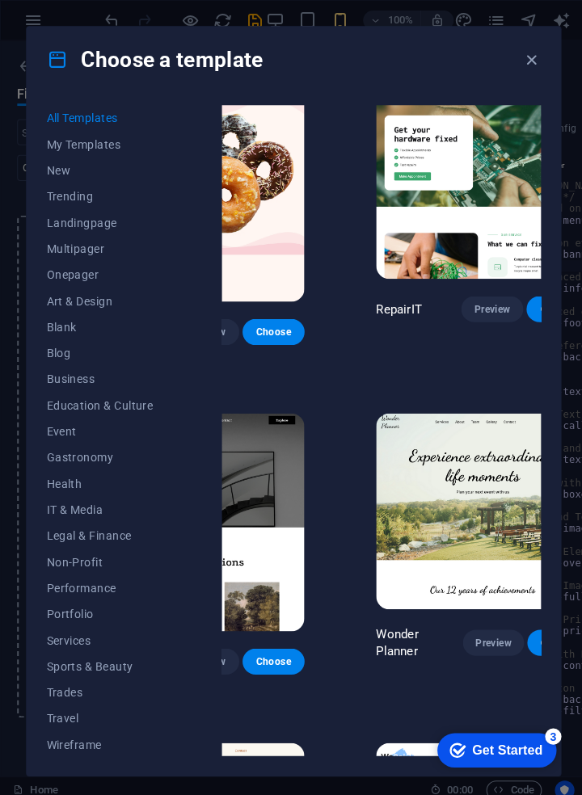
scroll to position [25, 0]
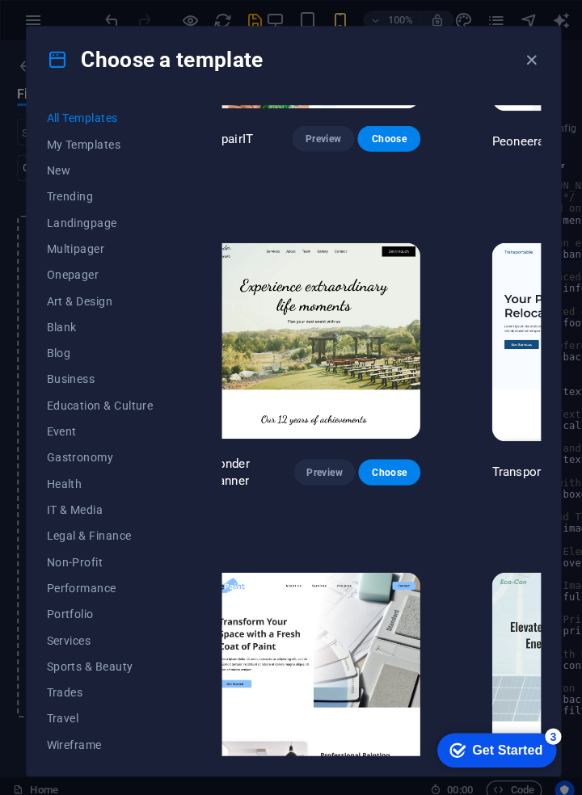
scroll to position [194, 326]
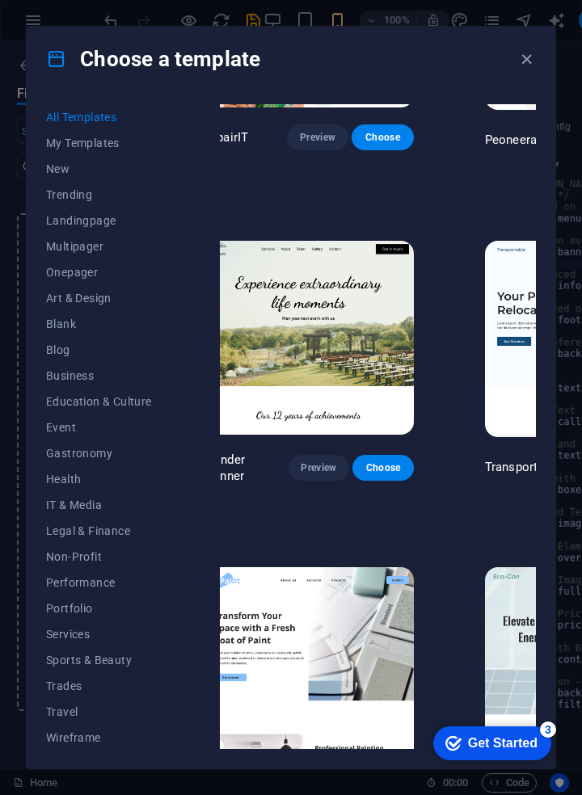
click at [53, 378] on span "Business" at bounding box center [99, 375] width 106 height 13
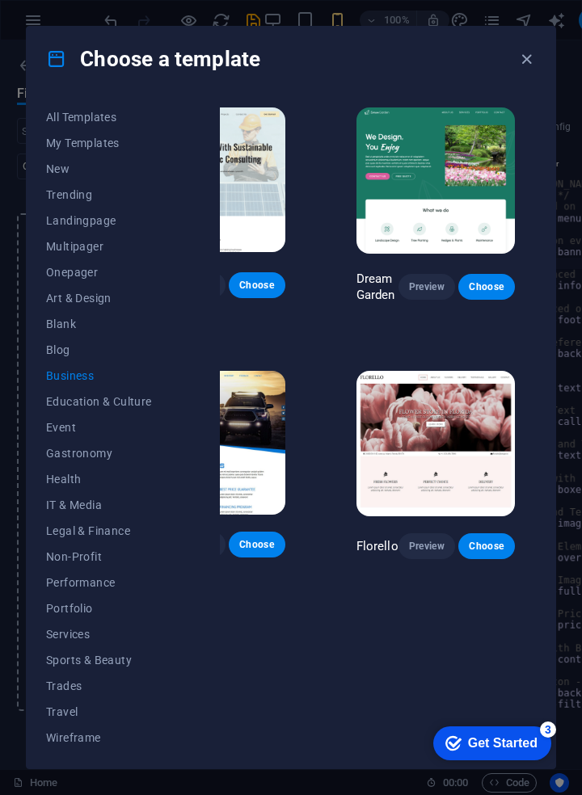
scroll to position [0, 0]
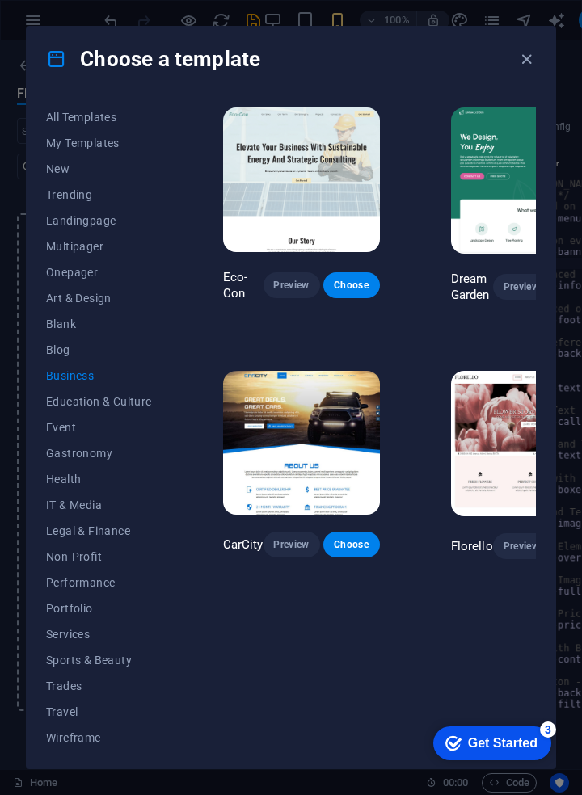
click at [51, 356] on span "Blog" at bounding box center [99, 350] width 106 height 13
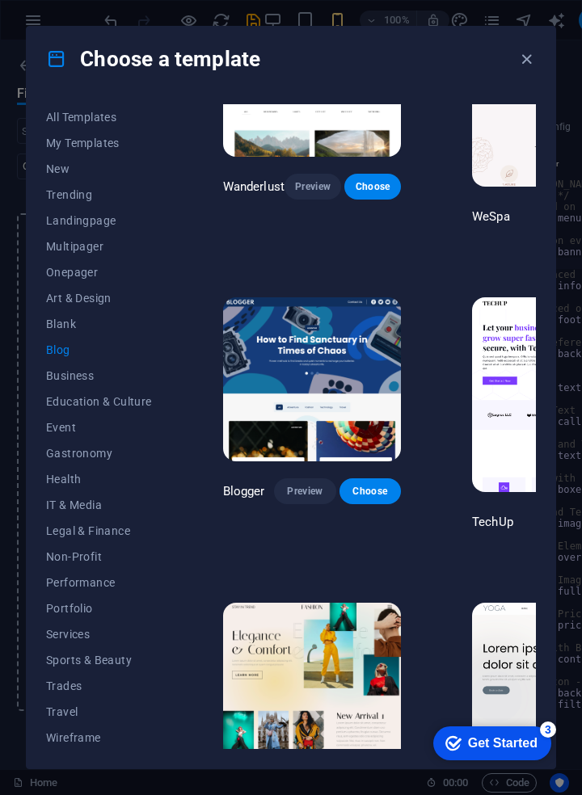
scroll to position [1350, 0]
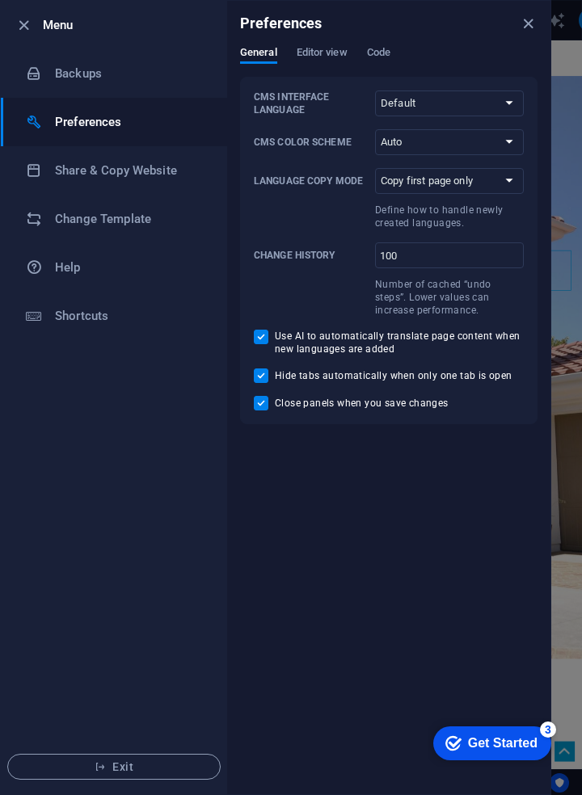
click at [509, 109] on select "Default Deutsch English Español Français Magyar Italiano Nederlands Polski Port…" at bounding box center [449, 104] width 149 height 26
select select "en"
click at [375, 91] on select "Default Deutsch English Español Français Magyar Italiano Nederlands Polski Port…" at bounding box center [449, 104] width 149 height 26
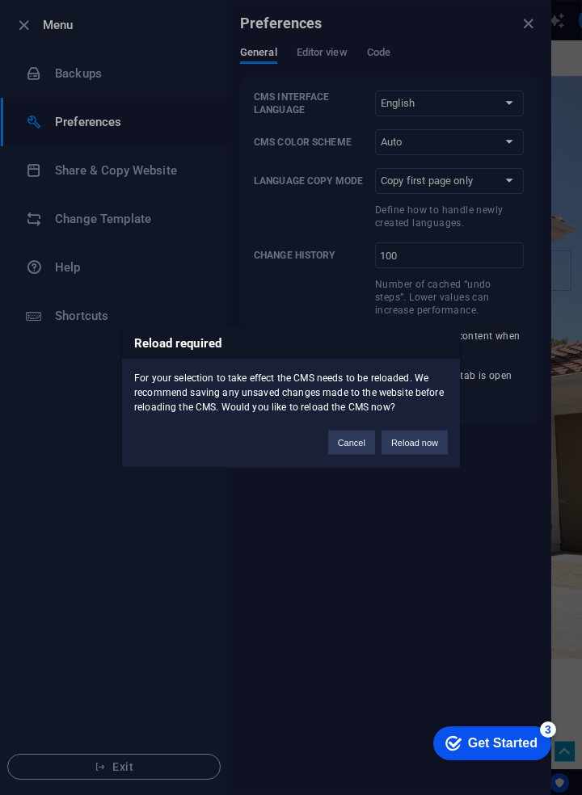
click at [412, 434] on button "Reload now" at bounding box center [415, 443] width 66 height 24
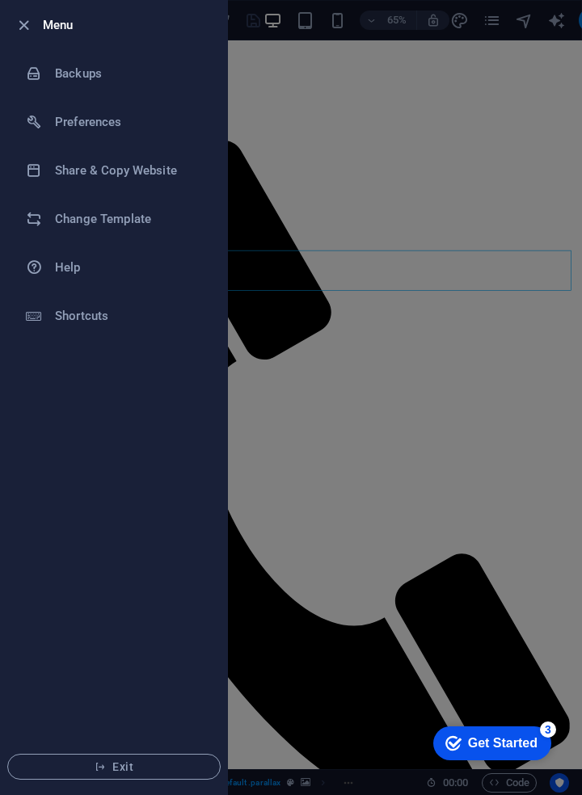
select select "en"
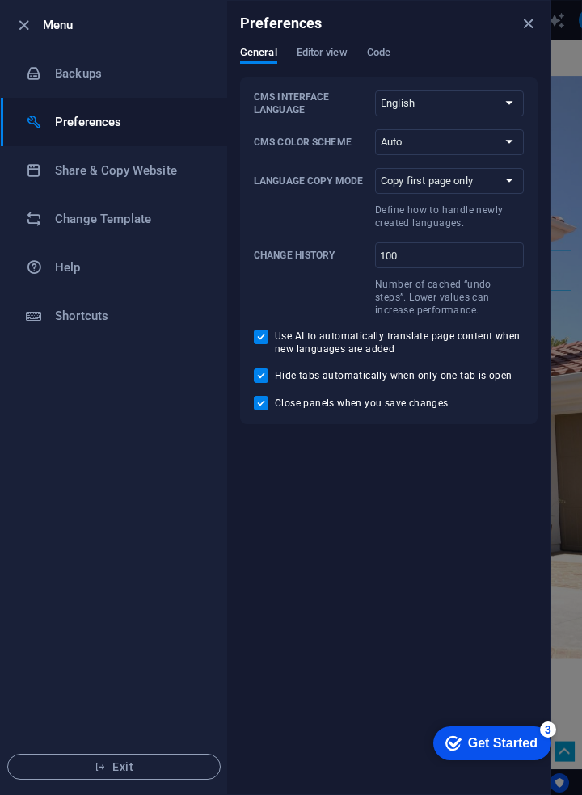
click at [0, 0] on select "Copy first page only Copy all pages" at bounding box center [0, 0] width 0 height 0
click at [510, 110] on select "Default Deutsch English Español Français Magyar Italiano Nederlands Polski Port…" at bounding box center [449, 104] width 149 height 26
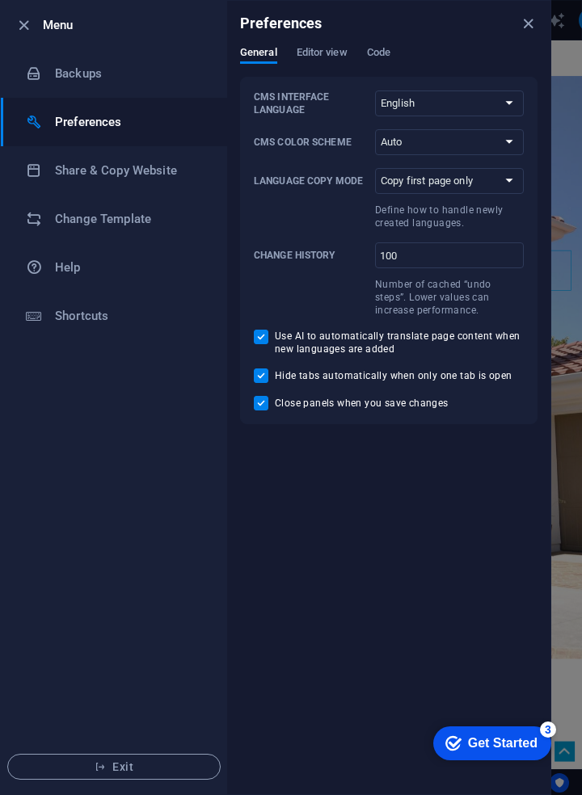
click at [514, 106] on select "Default Deutsch English Español Français Magyar Italiano Nederlands Polski Port…" at bounding box center [449, 104] width 149 height 26
click at [322, 49] on span "Editor view" at bounding box center [322, 54] width 51 height 23
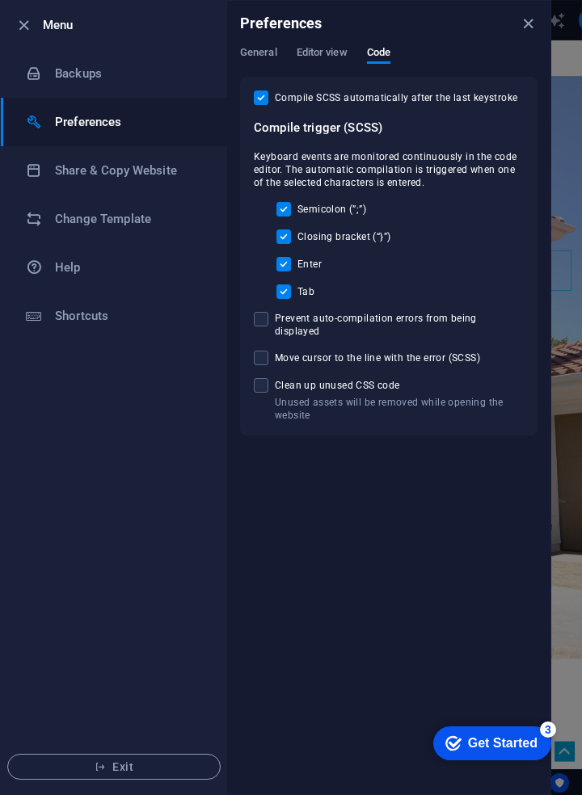
click at [274, 378] on input "Unused assets will be removed while opening the website Clean up unused CSS code" at bounding box center [264, 385] width 21 height 15
checkbox input "true"
click at [61, 228] on h6 "Change Template" at bounding box center [130, 218] width 150 height 19
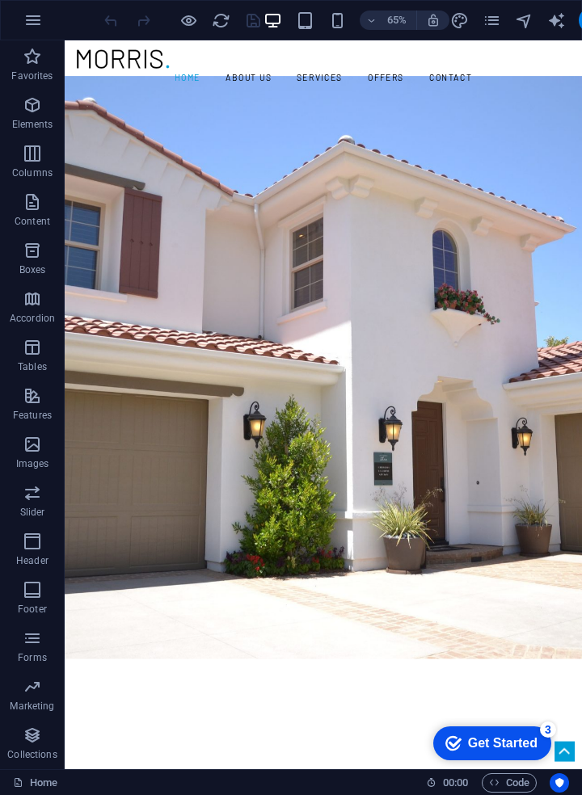
click at [0, 0] on icon "button" at bounding box center [0, 0] width 0 height 0
